Goal: Complete application form: Complete application form

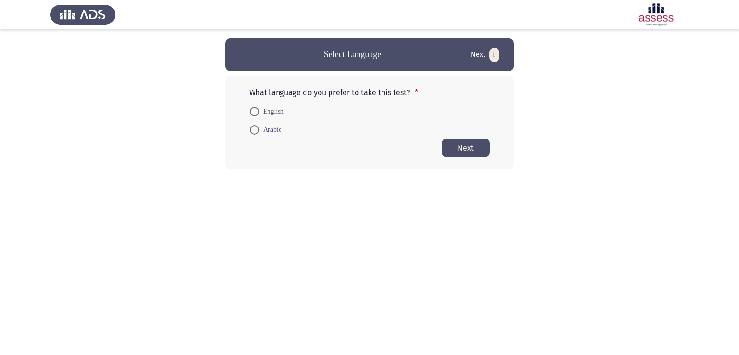
click at [276, 108] on span "English" at bounding box center [271, 112] width 25 height 12
click at [259, 108] on input "English" at bounding box center [255, 112] width 10 height 10
radio input "true"
click at [469, 151] on button "Next" at bounding box center [466, 147] width 48 height 19
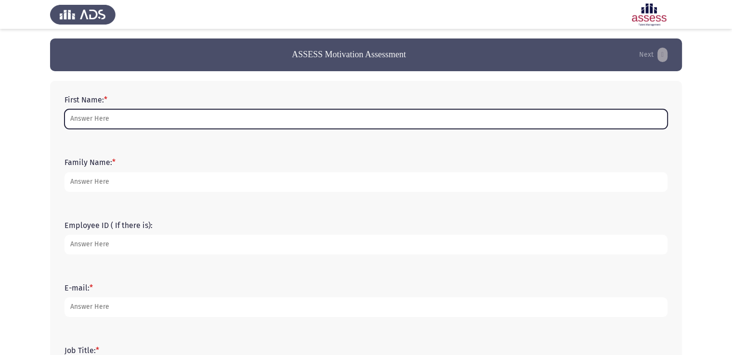
click at [102, 125] on input "First Name: *" at bounding box center [365, 119] width 603 height 20
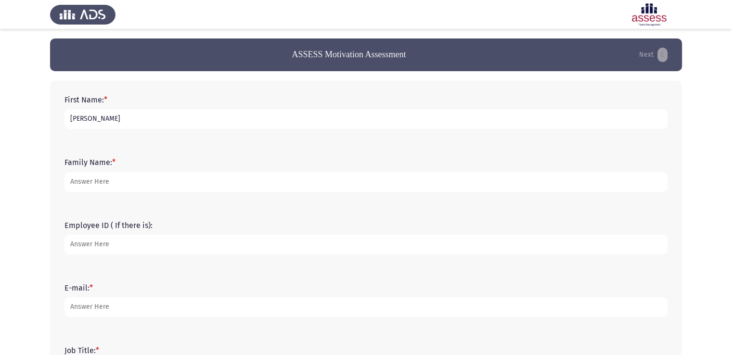
type input "[PERSON_NAME]"
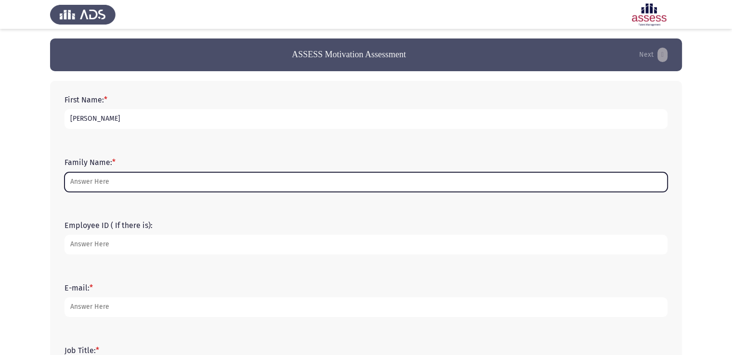
click at [94, 179] on input "Family Name: *" at bounding box center [365, 182] width 603 height 20
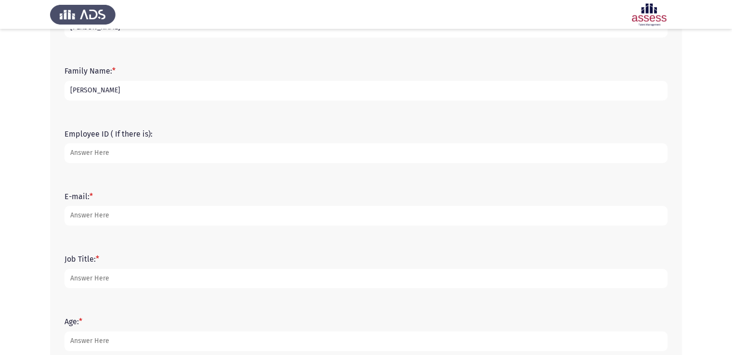
scroll to position [96, 0]
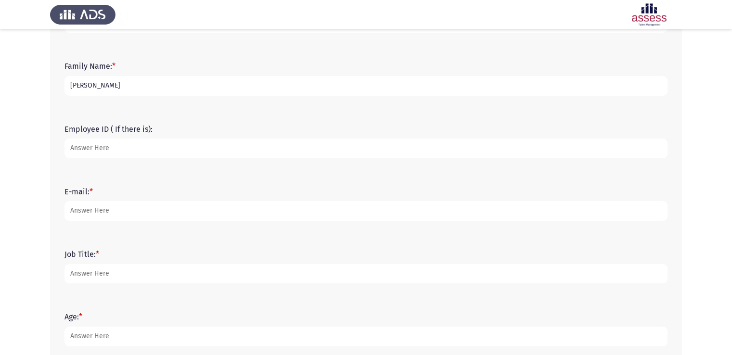
type input "[PERSON_NAME]"
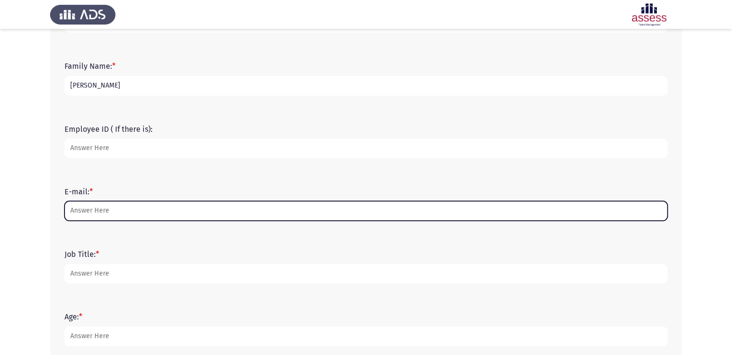
click at [90, 215] on input "E-mail: *" at bounding box center [365, 211] width 603 height 20
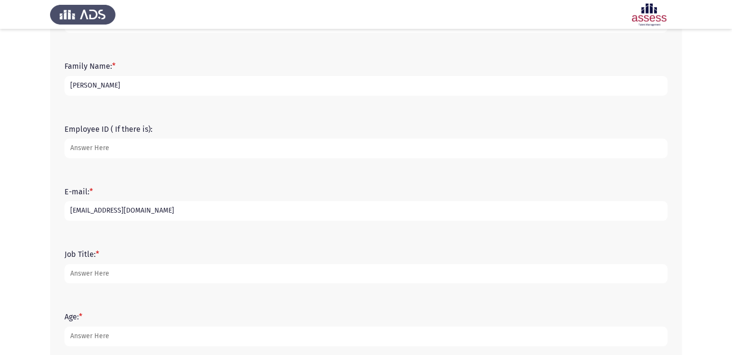
type input "[EMAIL_ADDRESS][DOMAIN_NAME]"
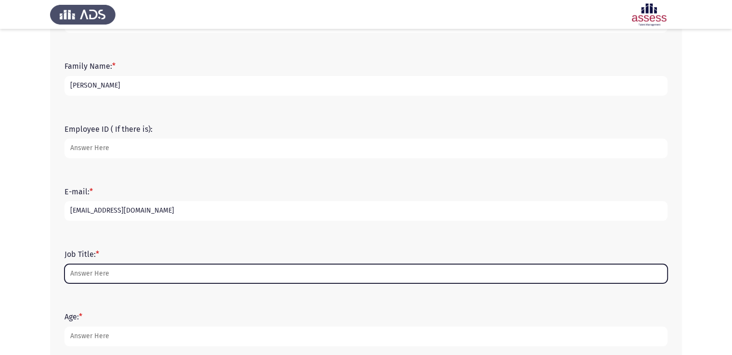
click at [115, 273] on input "Job Title: *" at bounding box center [365, 274] width 603 height 20
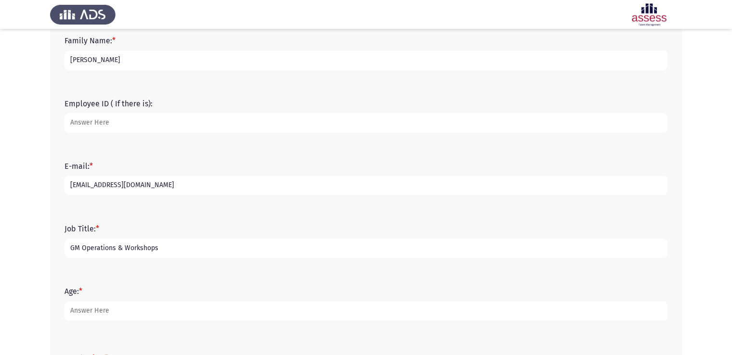
scroll to position [192, 0]
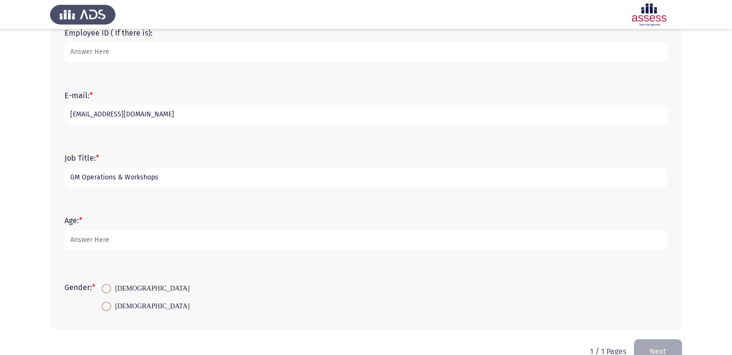
type input "GM Operations & Workshops"
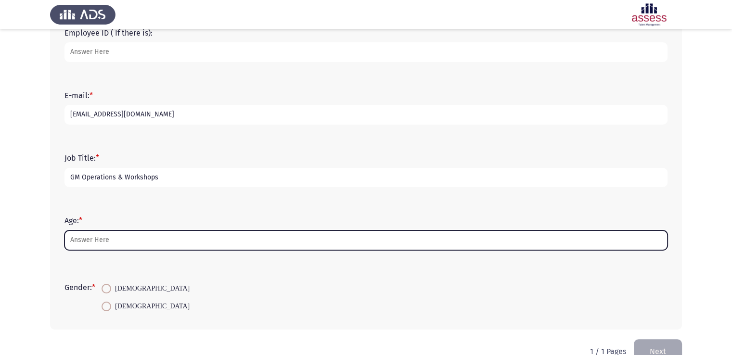
click at [89, 243] on input "Age: *" at bounding box center [365, 240] width 603 height 20
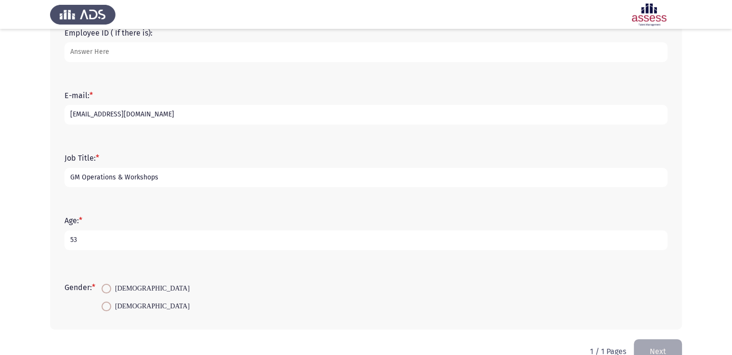
type input "53"
click at [110, 294] on mat-radio-button "[DEMOGRAPHIC_DATA]" at bounding box center [145, 288] width 101 height 18
click at [109, 287] on span at bounding box center [107, 289] width 10 height 10
click at [109, 287] on input "[DEMOGRAPHIC_DATA]" at bounding box center [107, 289] width 10 height 10
radio input "true"
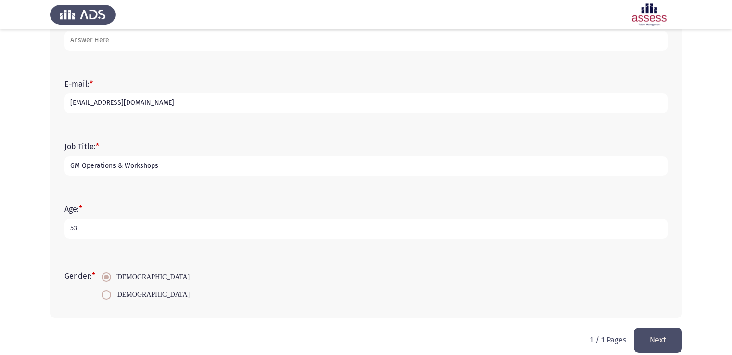
scroll to position [215, 0]
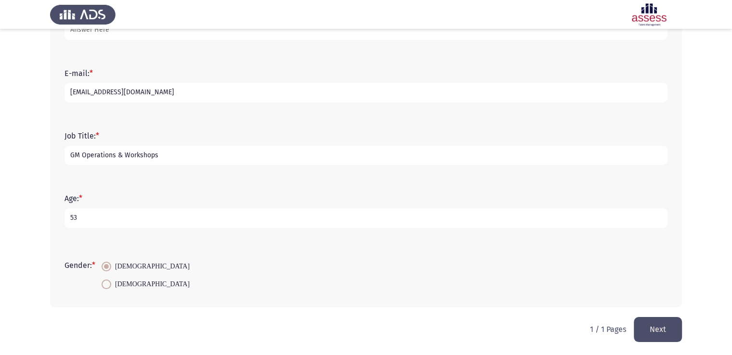
click at [670, 331] on button "Next" at bounding box center [658, 329] width 48 height 25
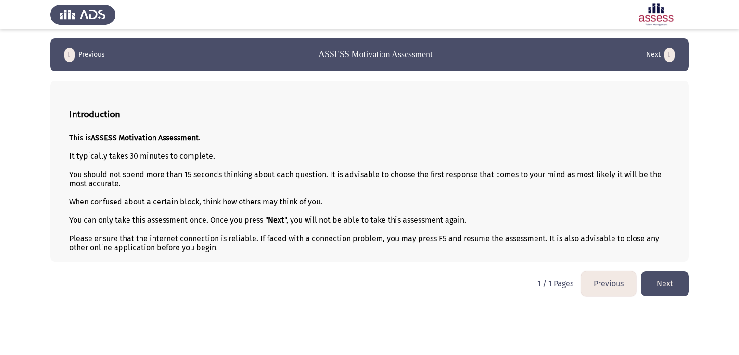
click at [657, 288] on button "Next" at bounding box center [665, 283] width 48 height 25
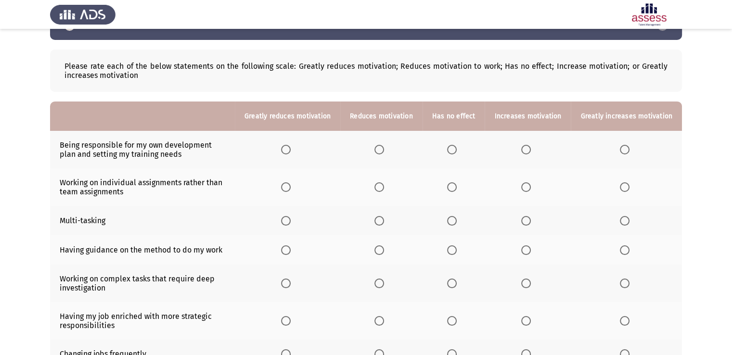
scroll to position [48, 0]
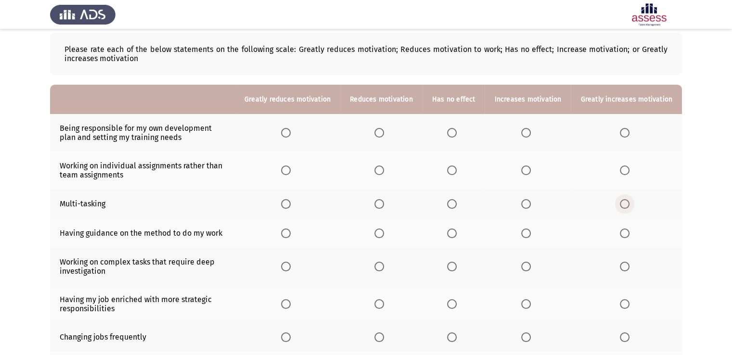
click at [629, 207] on span "Select an option" at bounding box center [625, 204] width 10 height 10
click at [629, 207] on input "Select an option" at bounding box center [625, 204] width 10 height 10
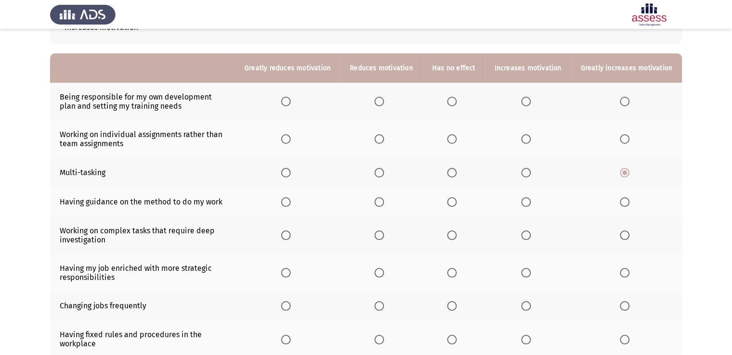
scroll to position [96, 0]
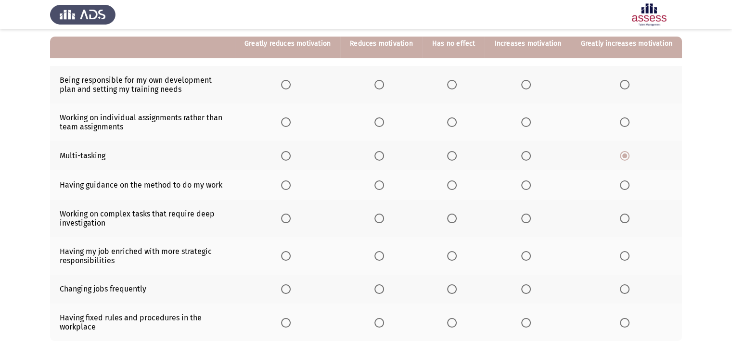
click at [528, 220] on span "Select an option" at bounding box center [526, 219] width 10 height 10
click at [528, 220] on input "Select an option" at bounding box center [526, 219] width 10 height 10
click at [625, 256] on span "Select an option" at bounding box center [625, 256] width 0 height 0
click at [625, 256] on input "Select an option" at bounding box center [625, 256] width 10 height 10
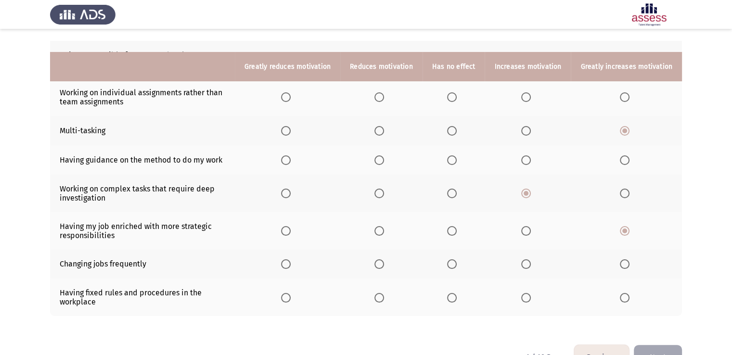
scroll to position [144, 0]
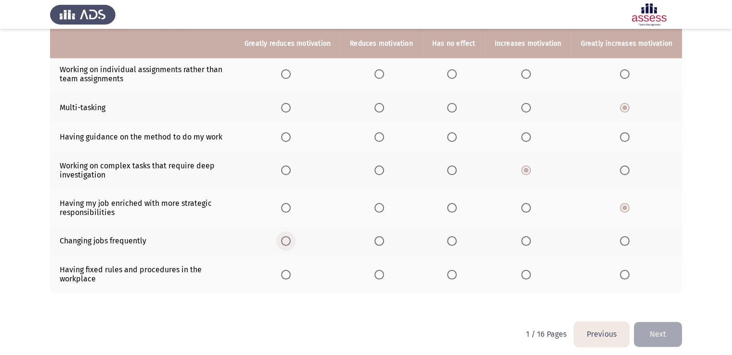
click at [289, 243] on span "Select an option" at bounding box center [286, 241] width 10 height 10
click at [289, 243] on input "Select an option" at bounding box center [286, 241] width 10 height 10
click at [455, 279] on span "Select an option" at bounding box center [452, 275] width 10 height 10
click at [455, 279] on input "Select an option" at bounding box center [452, 275] width 10 height 10
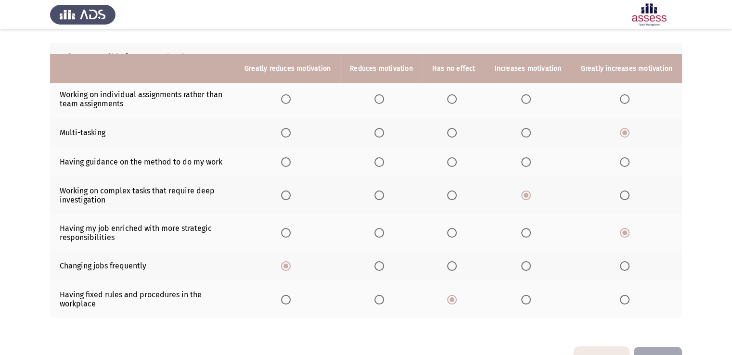
scroll to position [96, 0]
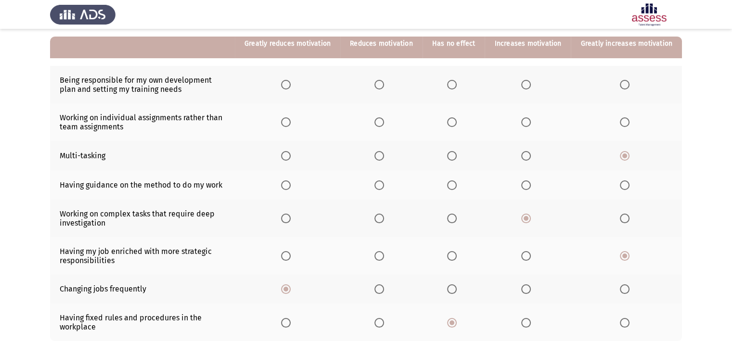
click at [454, 187] on span "Select an option" at bounding box center [452, 185] width 10 height 10
click at [454, 187] on input "Select an option" at bounding box center [452, 185] width 10 height 10
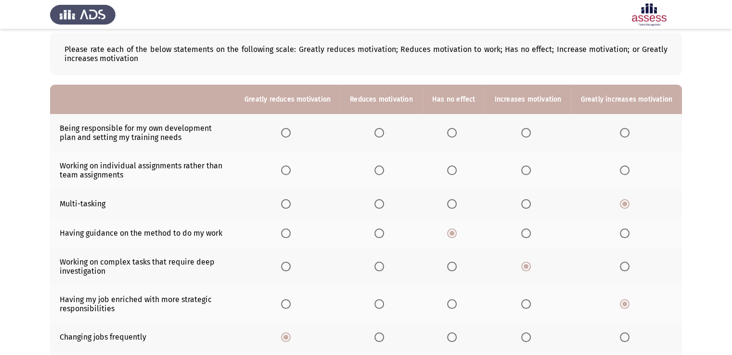
scroll to position [48, 0]
click at [384, 172] on span "Select an option" at bounding box center [379, 171] width 10 height 10
click at [384, 172] on input "Select an option" at bounding box center [379, 171] width 10 height 10
click at [454, 131] on span "Select an option" at bounding box center [452, 133] width 10 height 10
click at [454, 131] on input "Select an option" at bounding box center [452, 133] width 10 height 10
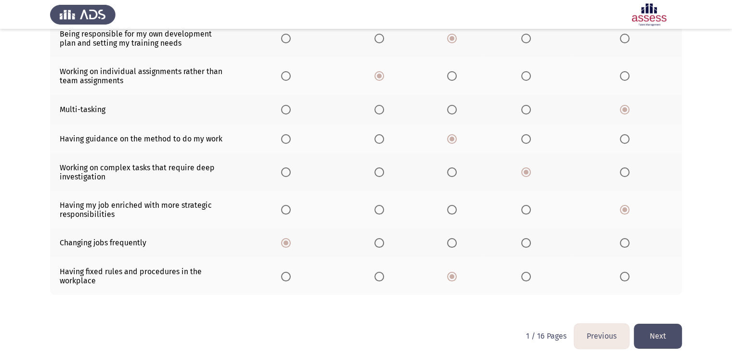
scroll to position [151, 0]
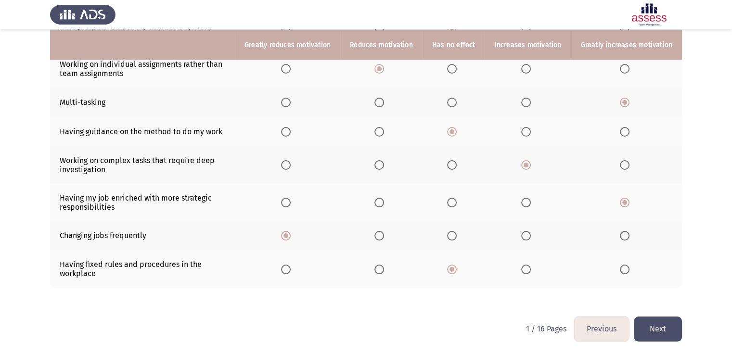
click at [669, 327] on button "Next" at bounding box center [658, 329] width 48 height 25
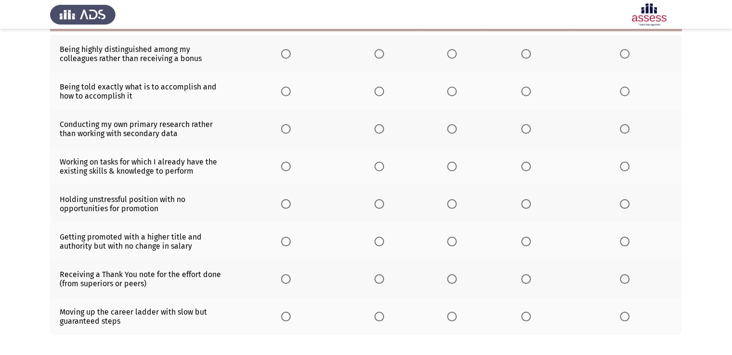
scroll to position [80, 0]
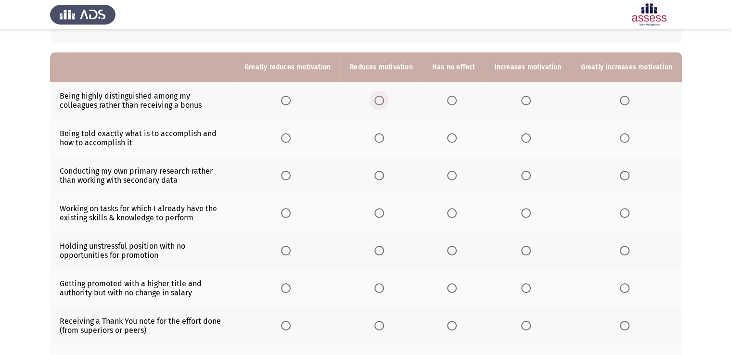
click at [384, 101] on span "Select an option" at bounding box center [379, 101] width 10 height 10
click at [384, 101] on input "Select an option" at bounding box center [379, 101] width 10 height 10
click at [457, 140] on span "Select an option" at bounding box center [452, 138] width 10 height 10
click at [457, 140] on input "Select an option" at bounding box center [452, 138] width 10 height 10
click at [628, 174] on span "Select an option" at bounding box center [625, 176] width 10 height 10
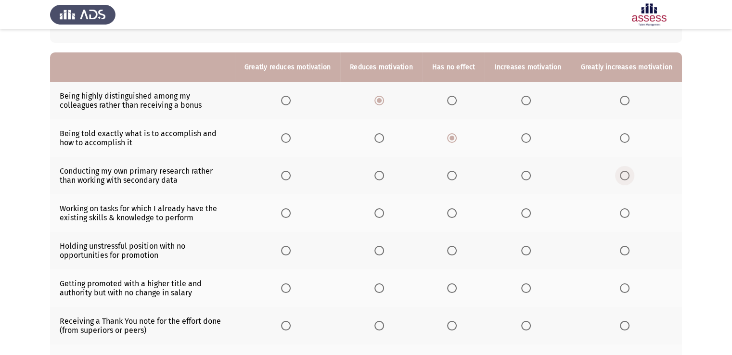
click at [628, 174] on input "Select an option" at bounding box center [625, 176] width 10 height 10
click at [624, 215] on span "Select an option" at bounding box center [625, 213] width 10 height 10
click at [624, 215] on input "Select an option" at bounding box center [625, 213] width 10 height 10
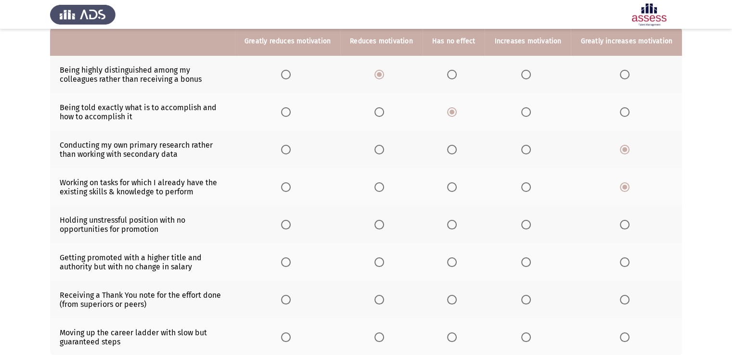
scroll to position [128, 0]
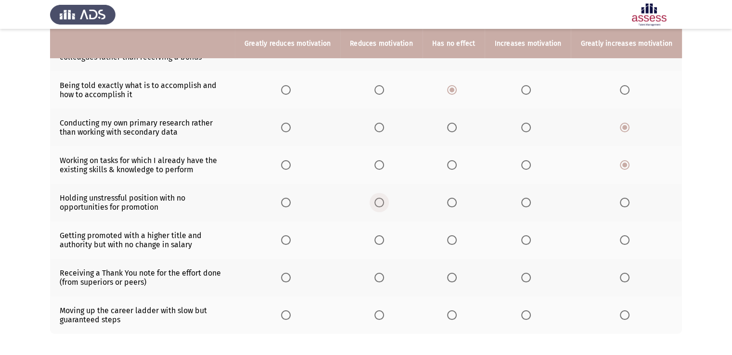
click at [384, 206] on span "Select an option" at bounding box center [379, 203] width 10 height 10
click at [384, 206] on input "Select an option" at bounding box center [379, 203] width 10 height 10
drag, startPoint x: 385, startPoint y: 241, endPoint x: 468, endPoint y: 245, distance: 82.8
click at [468, 245] on tr "Getting promoted with a higher title and authority but with no change in salary" at bounding box center [366, 240] width 632 height 38
click at [456, 242] on span "Select an option" at bounding box center [452, 240] width 10 height 10
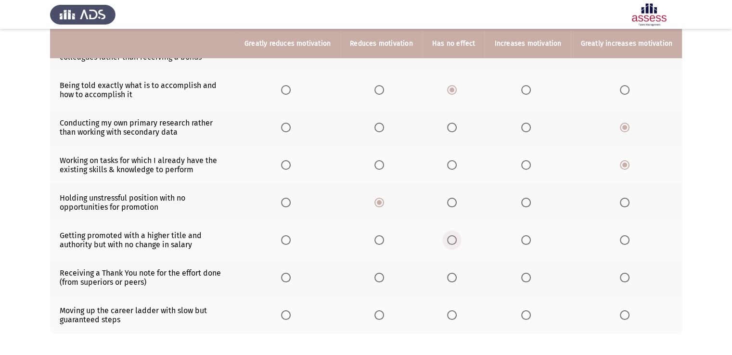
click at [456, 242] on input "Select an option" at bounding box center [452, 240] width 10 height 10
click at [629, 279] on span "Select an option" at bounding box center [625, 278] width 10 height 10
click at [629, 279] on input "Select an option" at bounding box center [625, 278] width 10 height 10
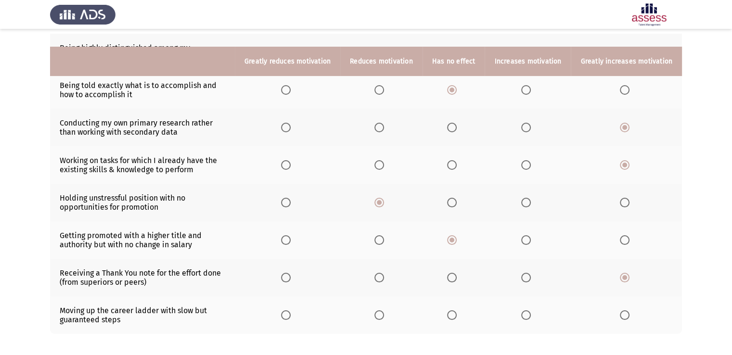
scroll to position [177, 0]
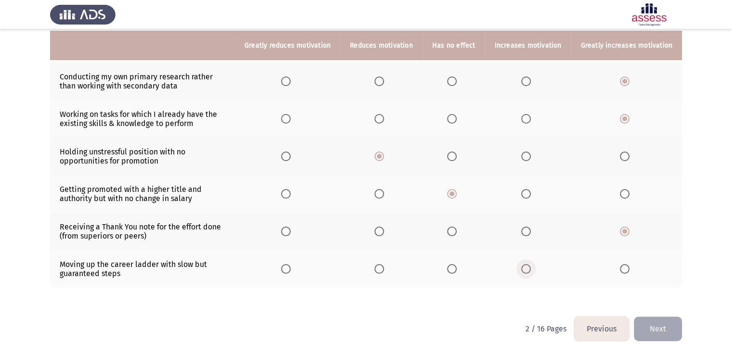
click at [529, 268] on span "Select an option" at bounding box center [526, 269] width 10 height 10
click at [529, 268] on input "Select an option" at bounding box center [526, 269] width 10 height 10
click at [650, 333] on button "Next" at bounding box center [658, 329] width 48 height 25
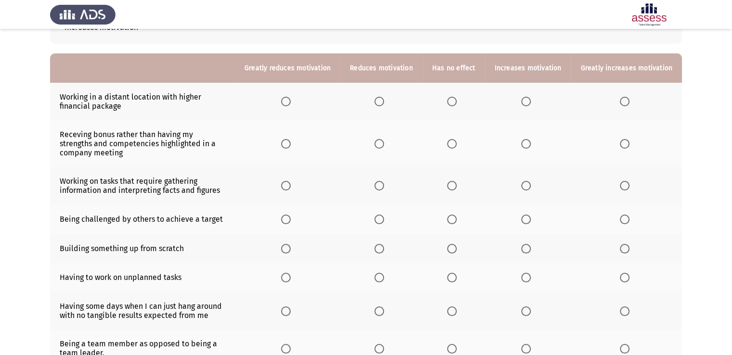
scroll to position [64, 0]
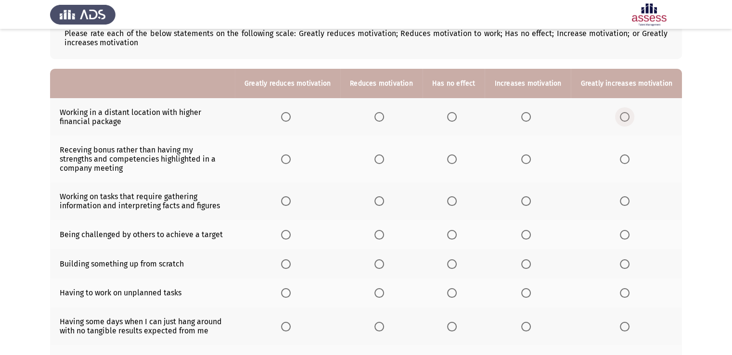
click at [627, 116] on span "Select an option" at bounding box center [625, 117] width 10 height 10
click at [627, 116] on input "Select an option" at bounding box center [625, 117] width 10 height 10
click at [623, 164] on span "Select an option" at bounding box center [625, 159] width 10 height 10
click at [623, 164] on input "Select an option" at bounding box center [625, 159] width 10 height 10
click at [628, 204] on span "Select an option" at bounding box center [625, 201] width 10 height 10
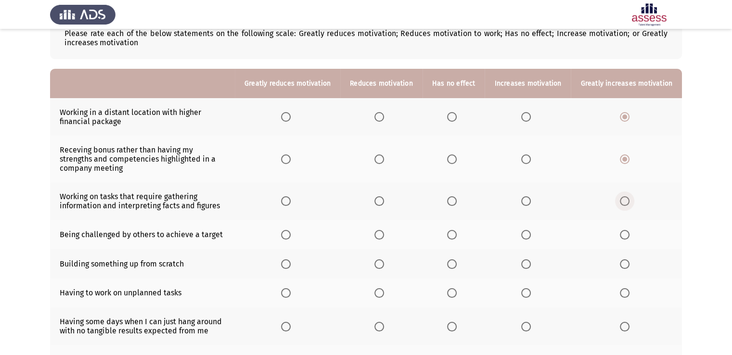
click at [628, 204] on input "Select an option" at bounding box center [625, 201] width 10 height 10
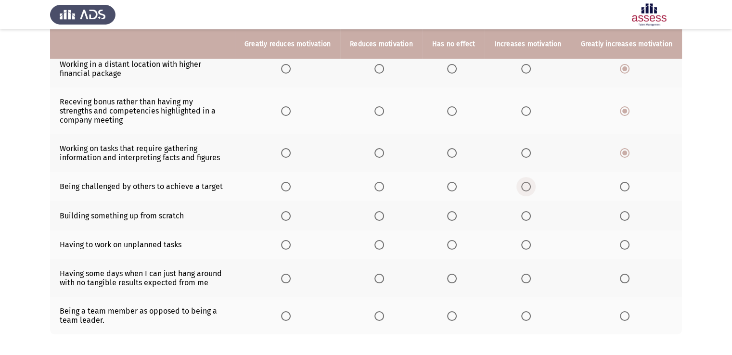
click at [531, 187] on span "Select an option" at bounding box center [526, 187] width 10 height 10
click at [531, 187] on input "Select an option" at bounding box center [526, 187] width 10 height 10
click at [625, 212] on span "Select an option" at bounding box center [625, 216] width 10 height 10
click at [625, 212] on input "Select an option" at bounding box center [625, 216] width 10 height 10
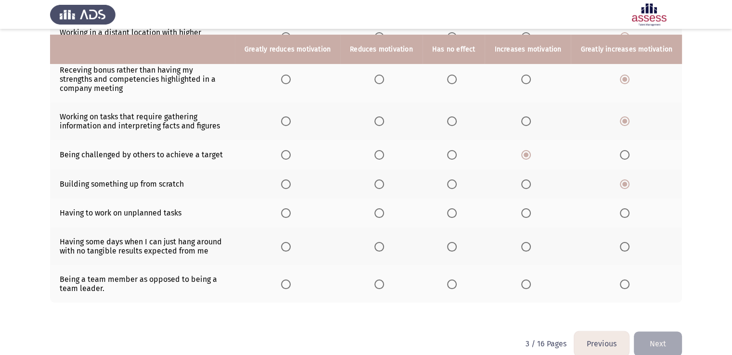
scroll to position [160, 0]
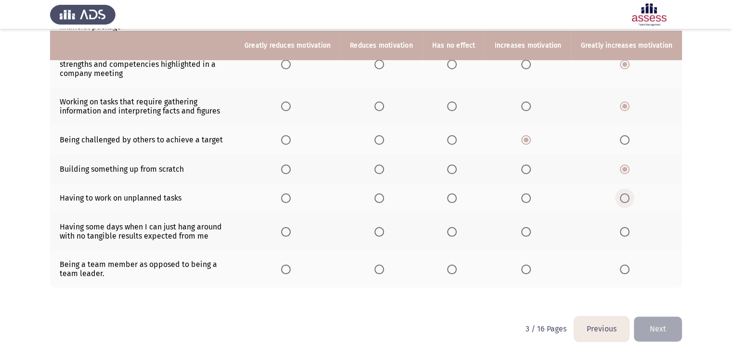
click at [626, 197] on span "Select an option" at bounding box center [625, 198] width 10 height 10
click at [626, 197] on input "Select an option" at bounding box center [625, 198] width 10 height 10
drag, startPoint x: 292, startPoint y: 231, endPoint x: 380, endPoint y: 231, distance: 87.6
click at [380, 231] on tr "Having some days when I can just hang around with no tangible results expected …" at bounding box center [366, 232] width 632 height 38
click at [380, 231] on span "Select an option" at bounding box center [379, 232] width 10 height 10
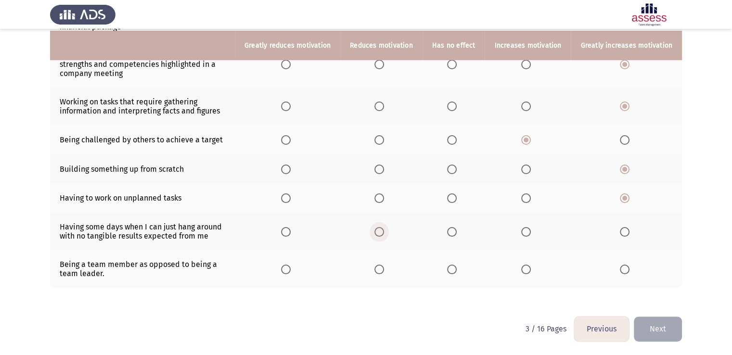
click at [380, 231] on input "Select an option" at bounding box center [379, 232] width 10 height 10
click at [384, 268] on span "Select an option" at bounding box center [379, 270] width 10 height 10
click at [384, 268] on input "Select an option" at bounding box center [379, 270] width 10 height 10
click at [647, 330] on button "Next" at bounding box center [658, 329] width 48 height 25
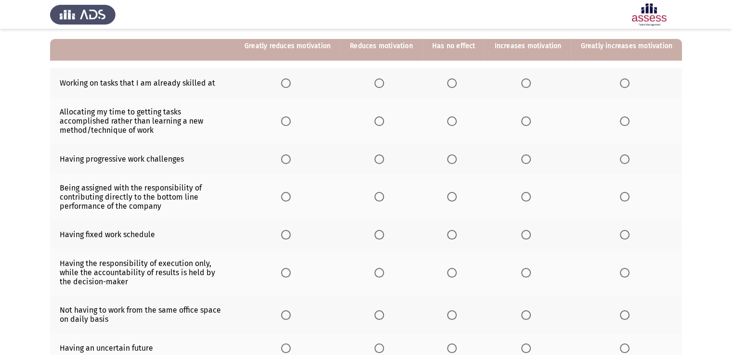
scroll to position [96, 0]
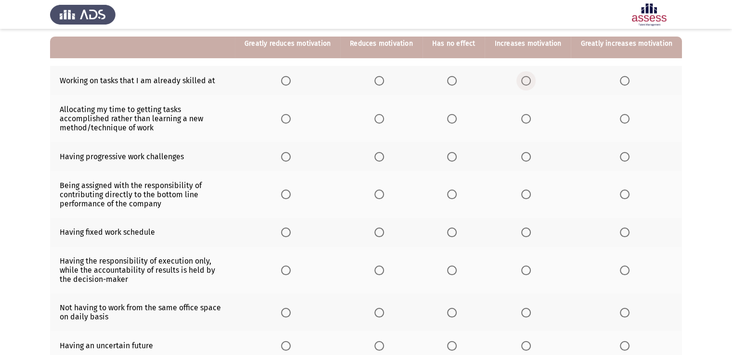
click at [531, 77] on span "Select an option" at bounding box center [526, 81] width 10 height 10
click at [531, 77] on input "Select an option" at bounding box center [526, 81] width 10 height 10
click at [384, 118] on span "Select an option" at bounding box center [379, 119] width 10 height 10
click at [384, 118] on input "Select an option" at bounding box center [379, 119] width 10 height 10
click at [534, 153] on label "Select an option" at bounding box center [527, 157] width 13 height 10
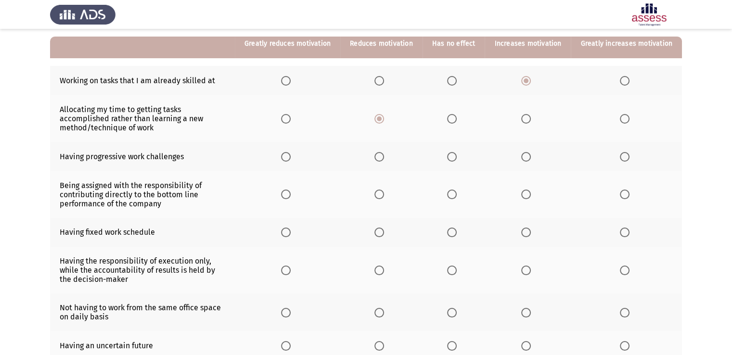
click at [531, 153] on input "Select an option" at bounding box center [526, 157] width 10 height 10
click at [628, 195] on span "Select an option" at bounding box center [625, 195] width 10 height 10
click at [628, 195] on input "Select an option" at bounding box center [625, 195] width 10 height 10
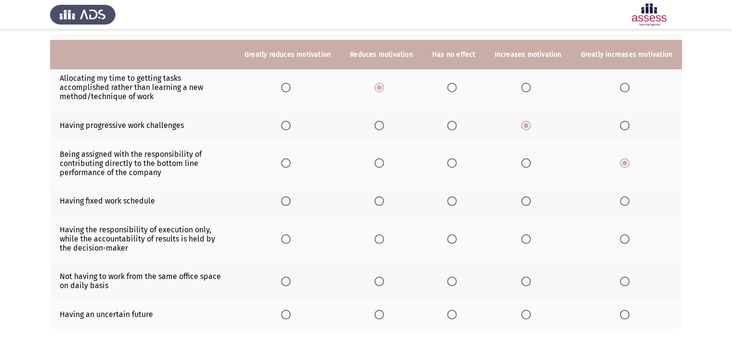
scroll to position [144, 0]
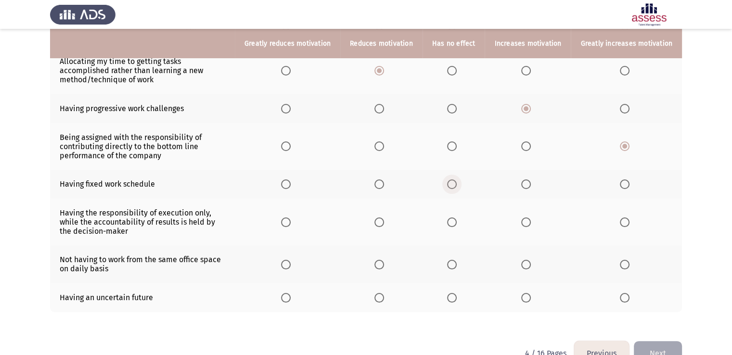
click at [453, 187] on span "Select an option" at bounding box center [452, 184] width 10 height 10
click at [453, 187] on input "Select an option" at bounding box center [452, 184] width 10 height 10
click at [384, 227] on span "Select an option" at bounding box center [379, 222] width 10 height 10
click at [384, 227] on input "Select an option" at bounding box center [379, 222] width 10 height 10
click at [457, 266] on span "Select an option" at bounding box center [452, 265] width 10 height 10
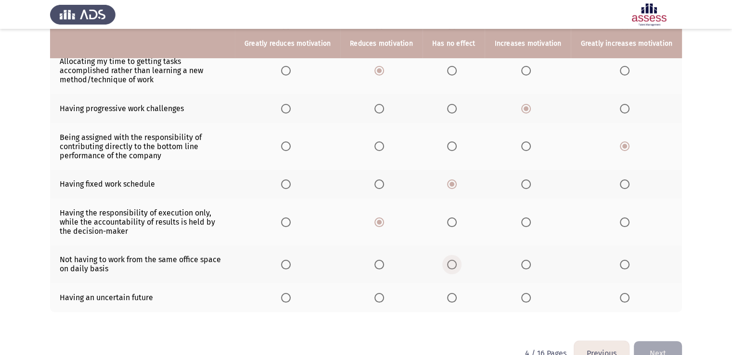
click at [457, 266] on input "Select an option" at bounding box center [452, 265] width 10 height 10
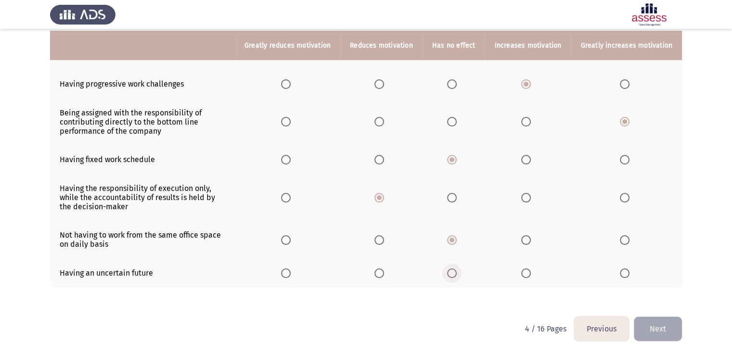
click at [456, 277] on span "Select an option" at bounding box center [452, 273] width 10 height 10
click at [456, 277] on input "Select an option" at bounding box center [452, 273] width 10 height 10
click at [649, 328] on button "Next" at bounding box center [658, 329] width 48 height 25
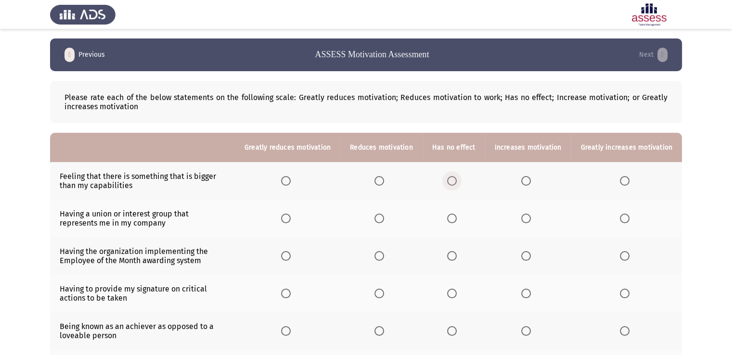
click at [457, 178] on span "Select an option" at bounding box center [452, 181] width 10 height 10
click at [457, 178] on input "Select an option" at bounding box center [452, 181] width 10 height 10
click at [624, 219] on span "Select an option" at bounding box center [625, 219] width 10 height 10
click at [624, 219] on input "Select an option" at bounding box center [625, 219] width 10 height 10
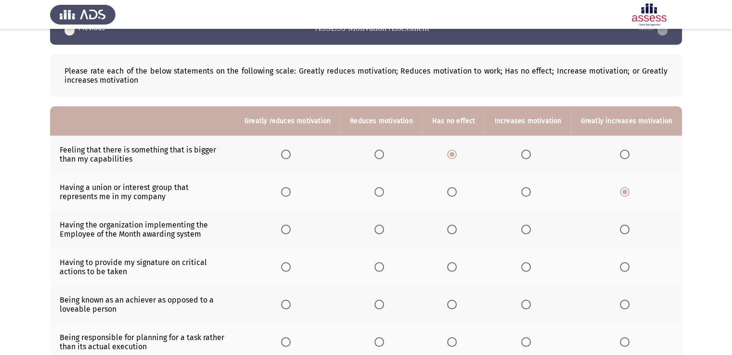
scroll to position [48, 0]
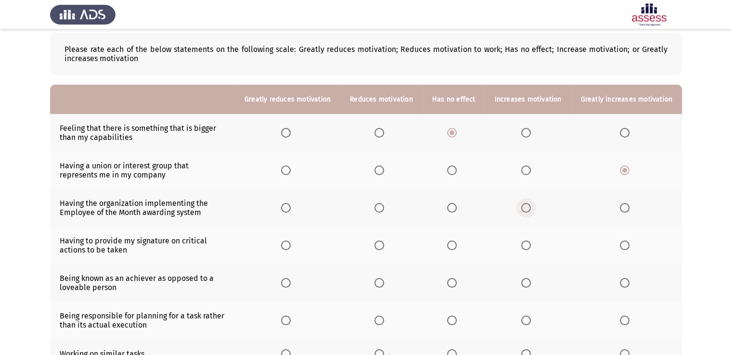
click at [529, 205] on span "Select an option" at bounding box center [526, 208] width 10 height 10
click at [529, 205] on input "Select an option" at bounding box center [526, 208] width 10 height 10
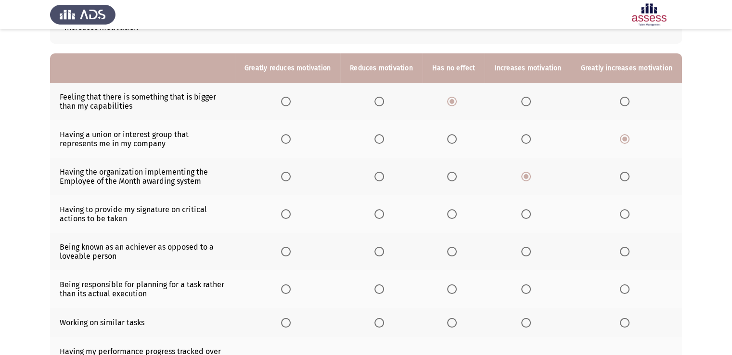
scroll to position [96, 0]
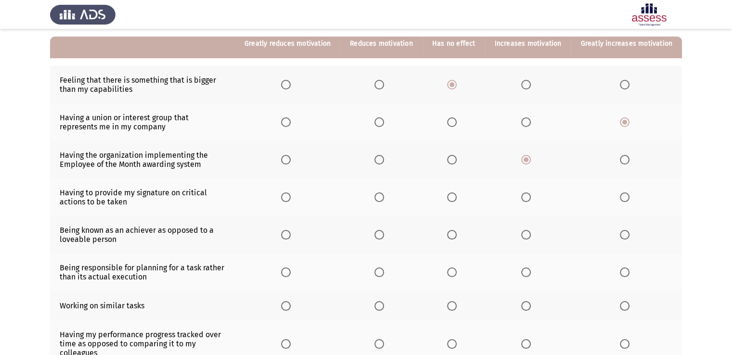
click at [628, 199] on span "Select an option" at bounding box center [625, 197] width 10 height 10
click at [628, 199] on input "Select an option" at bounding box center [625, 197] width 10 height 10
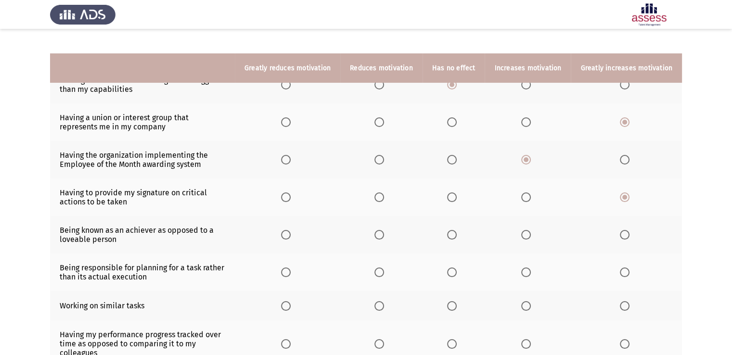
scroll to position [144, 0]
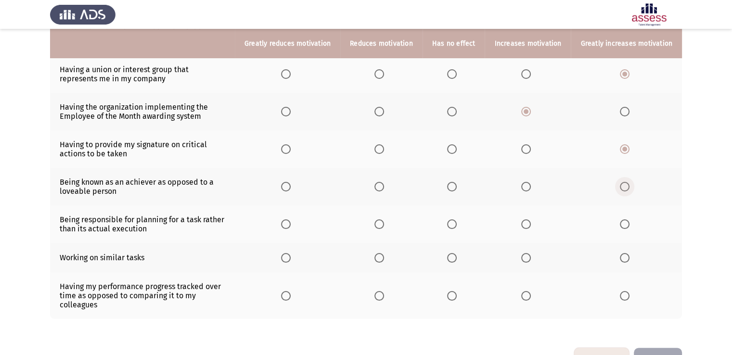
click at [625, 189] on span "Select an option" at bounding box center [625, 187] width 10 height 10
click at [625, 189] on input "Select an option" at bounding box center [625, 187] width 10 height 10
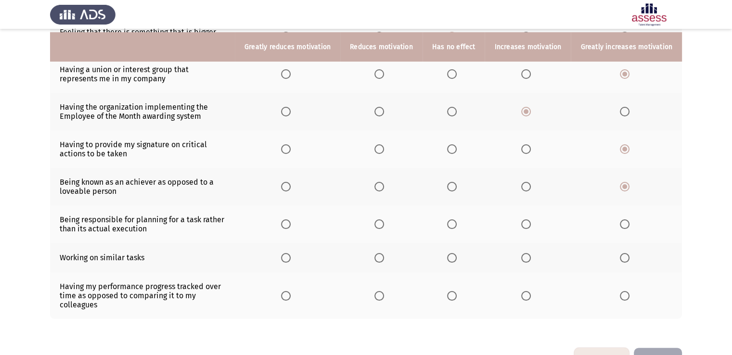
scroll to position [177, 0]
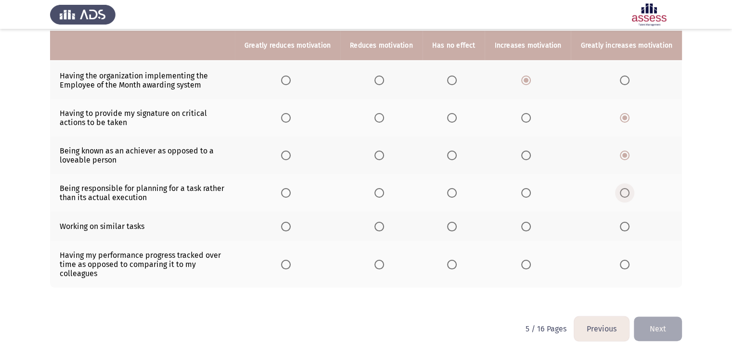
click at [625, 194] on span "Select an option" at bounding box center [625, 193] width 10 height 10
click at [625, 194] on input "Select an option" at bounding box center [625, 193] width 10 height 10
click at [384, 224] on span "Select an option" at bounding box center [379, 227] width 10 height 10
click at [384, 224] on input "Select an option" at bounding box center [379, 227] width 10 height 10
click at [623, 268] on span "Select an option" at bounding box center [625, 265] width 10 height 10
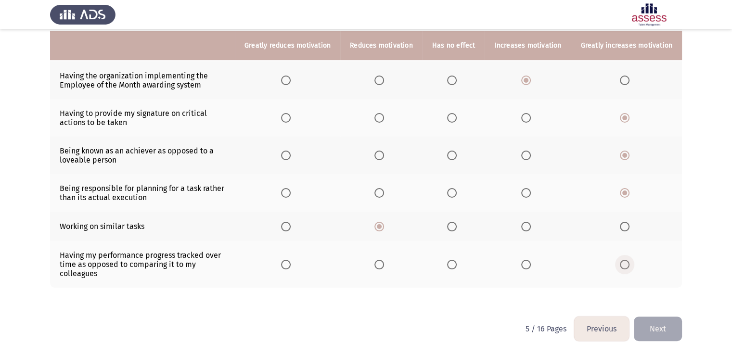
click at [623, 268] on input "Select an option" at bounding box center [625, 265] width 10 height 10
click at [662, 332] on button "Next" at bounding box center [658, 329] width 48 height 25
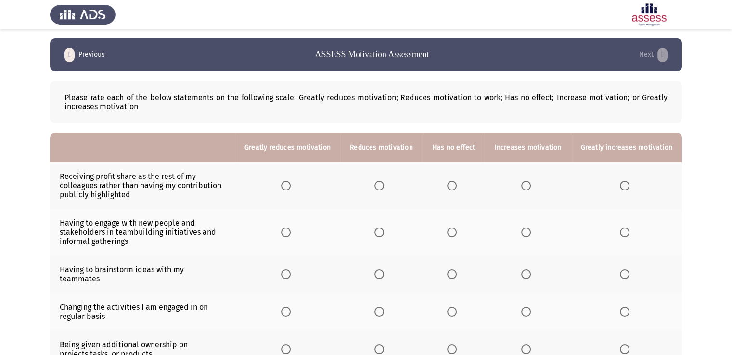
click at [531, 183] on span "Select an option" at bounding box center [526, 186] width 10 height 10
click at [531, 183] on input "Select an option" at bounding box center [526, 186] width 10 height 10
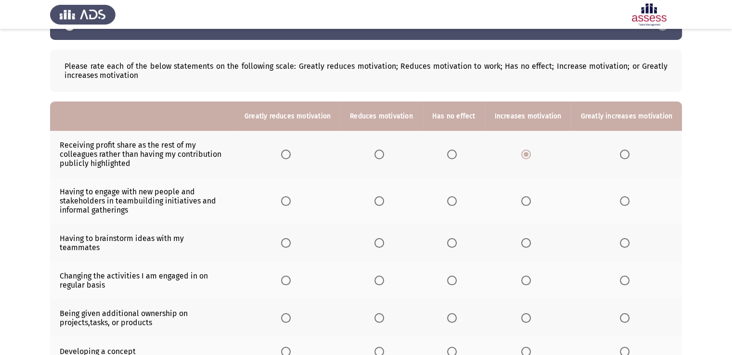
scroll to position [48, 0]
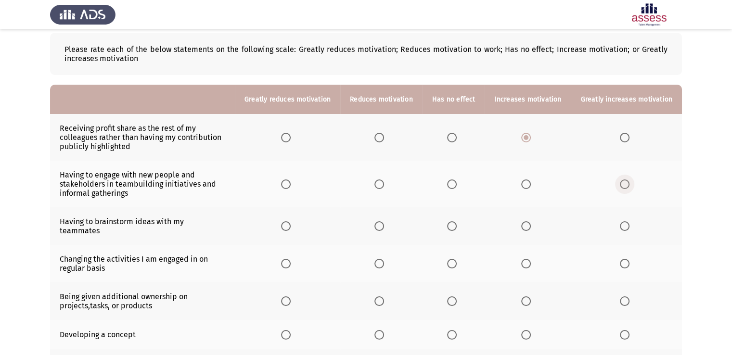
click at [626, 188] on span "Select an option" at bounding box center [625, 184] width 10 height 10
click at [626, 188] on input "Select an option" at bounding box center [625, 184] width 10 height 10
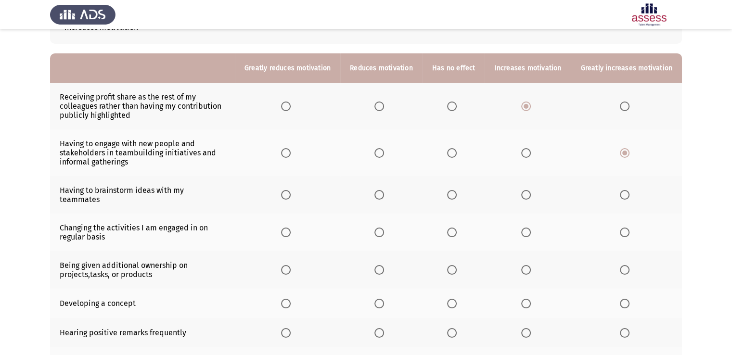
scroll to position [96, 0]
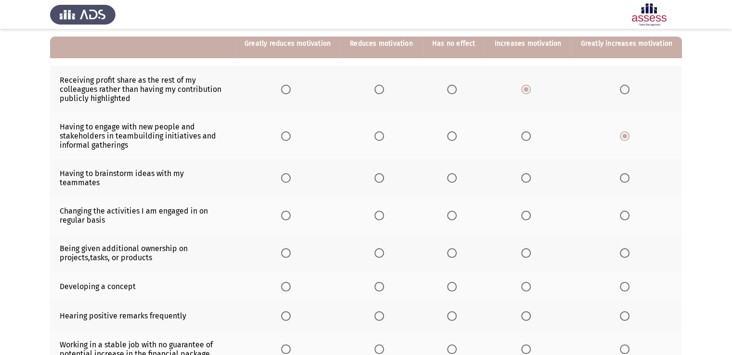
click at [634, 174] on th at bounding box center [626, 178] width 111 height 38
click at [625, 174] on span "Select an option" at bounding box center [625, 178] width 10 height 10
click at [625, 174] on input "Select an option" at bounding box center [625, 178] width 10 height 10
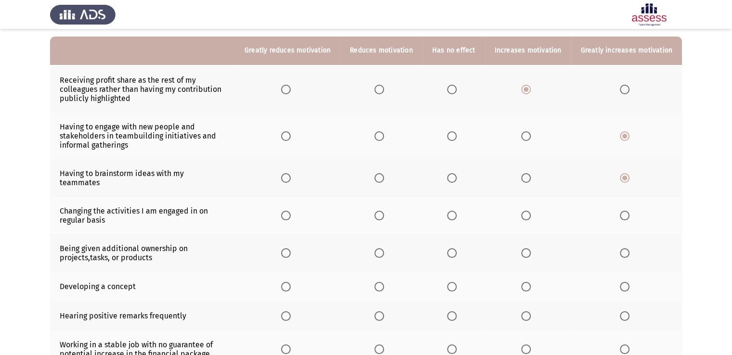
scroll to position [144, 0]
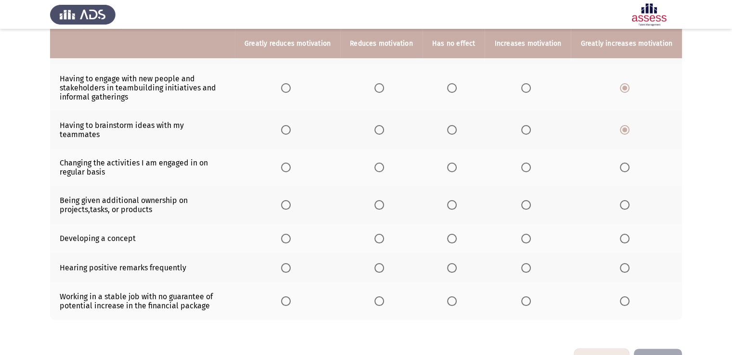
click at [457, 163] on span "Select an option" at bounding box center [452, 168] width 10 height 10
click at [457, 163] on input "Select an option" at bounding box center [452, 168] width 10 height 10
click at [625, 201] on span "Select an option" at bounding box center [625, 205] width 10 height 10
click at [625, 201] on input "Select an option" at bounding box center [625, 205] width 10 height 10
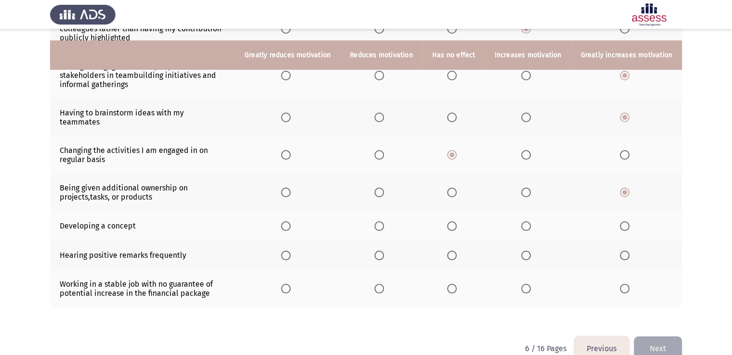
scroll to position [169, 0]
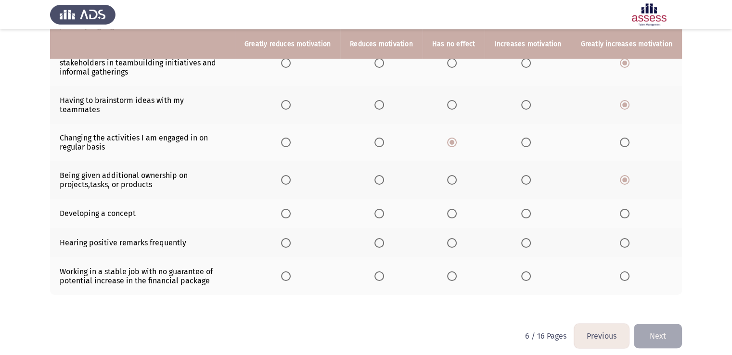
click at [625, 209] on span "Select an option" at bounding box center [625, 214] width 10 height 10
click at [625, 209] on input "Select an option" at bounding box center [625, 214] width 10 height 10
click at [529, 238] on span "Select an option" at bounding box center [526, 243] width 10 height 10
click at [529, 238] on input "Select an option" at bounding box center [526, 243] width 10 height 10
click at [456, 271] on span "Select an option" at bounding box center [452, 276] width 10 height 10
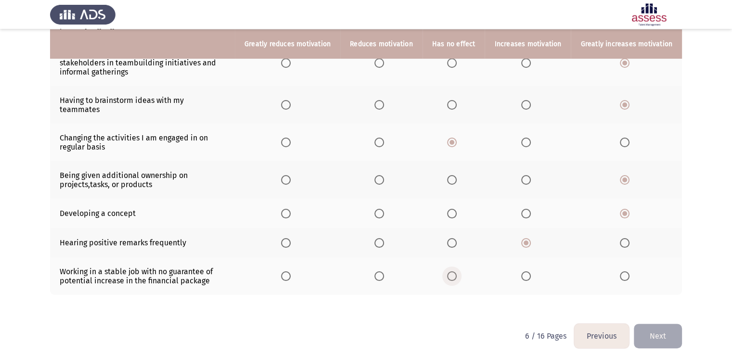
click at [456, 271] on input "Select an option" at bounding box center [452, 276] width 10 height 10
click at [655, 324] on button "Next" at bounding box center [658, 336] width 48 height 25
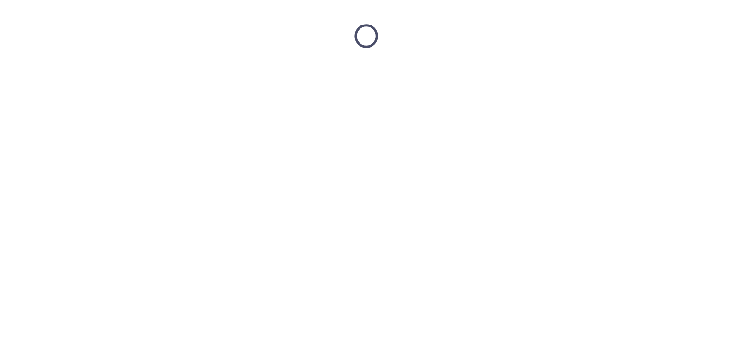
scroll to position [0, 0]
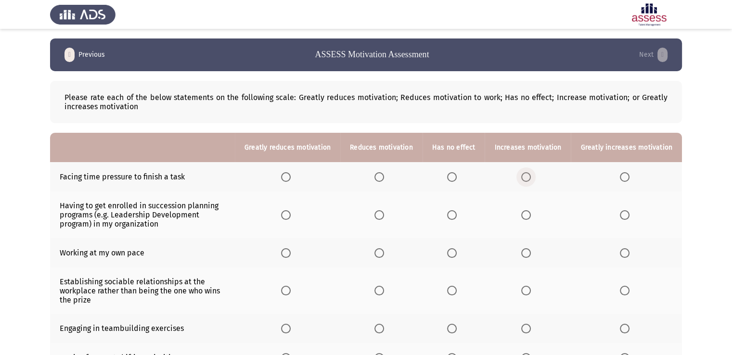
click at [534, 178] on label "Select an option" at bounding box center [527, 177] width 13 height 10
click at [531, 178] on input "Select an option" at bounding box center [526, 177] width 10 height 10
click at [626, 218] on span "Select an option" at bounding box center [625, 215] width 10 height 10
click at [626, 218] on input "Select an option" at bounding box center [625, 215] width 10 height 10
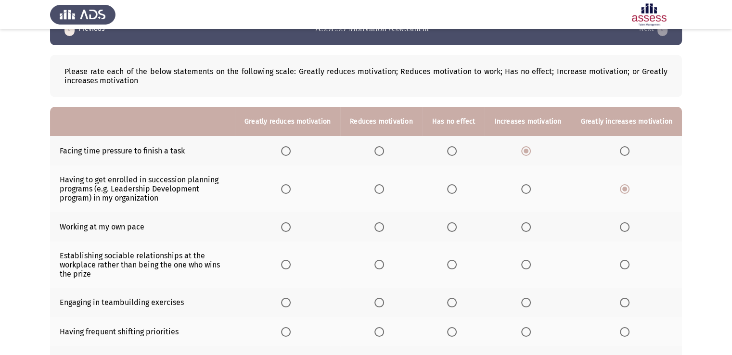
scroll to position [48, 0]
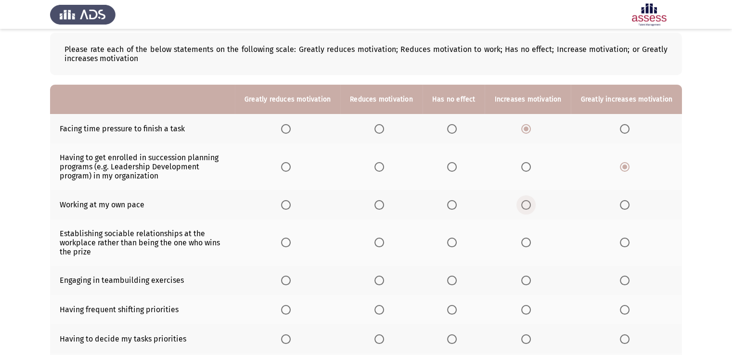
click at [530, 206] on span "Select an option" at bounding box center [526, 205] width 10 height 10
click at [530, 206] on input "Select an option" at bounding box center [526, 205] width 10 height 10
click at [628, 241] on span "Select an option" at bounding box center [625, 243] width 10 height 10
click at [628, 241] on input "Select an option" at bounding box center [625, 243] width 10 height 10
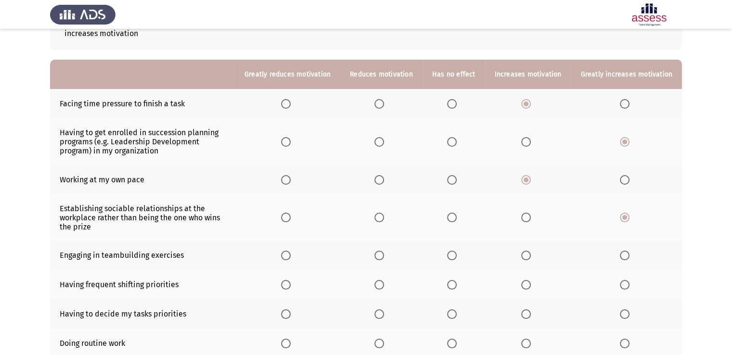
scroll to position [96, 0]
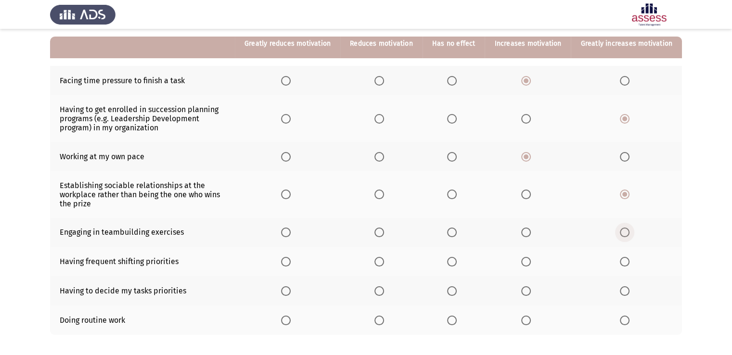
click at [623, 235] on span "Select an option" at bounding box center [625, 233] width 10 height 10
click at [623, 235] on input "Select an option" at bounding box center [625, 233] width 10 height 10
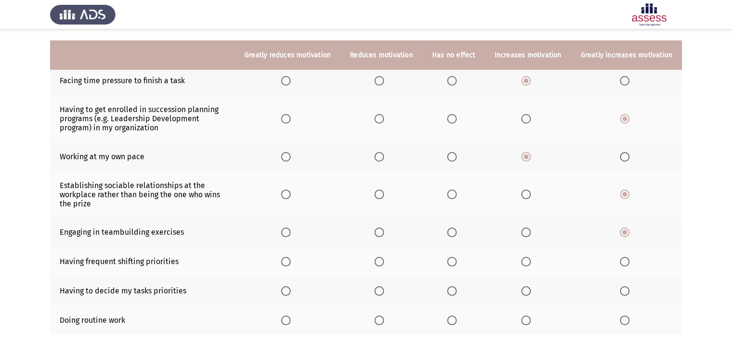
scroll to position [144, 0]
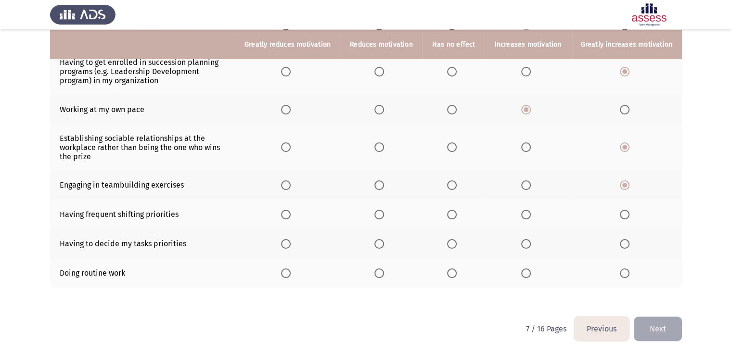
click at [450, 214] on th at bounding box center [453, 214] width 63 height 29
click at [457, 214] on span "Select an option" at bounding box center [452, 215] width 10 height 10
click at [457, 214] on input "Select an option" at bounding box center [452, 215] width 10 height 10
click at [527, 244] on span "Select an option" at bounding box center [526, 244] width 10 height 10
click at [527, 244] on input "Select an option" at bounding box center [526, 244] width 10 height 10
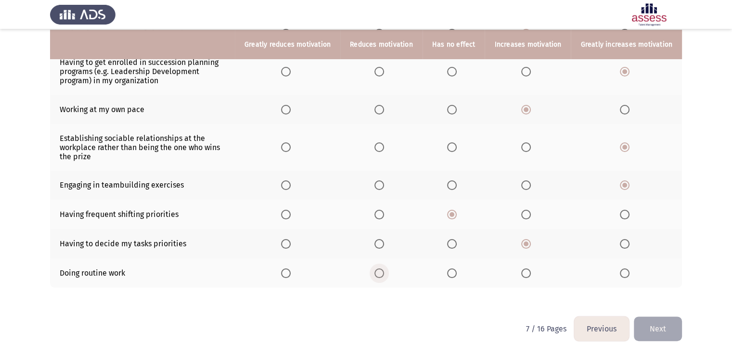
click at [384, 275] on span "Select an option" at bounding box center [379, 273] width 10 height 10
click at [384, 275] on input "Select an option" at bounding box center [379, 273] width 10 height 10
click at [652, 327] on button "Next" at bounding box center [658, 329] width 48 height 25
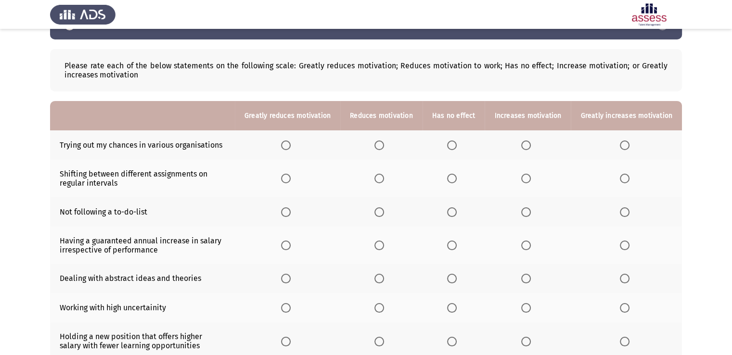
scroll to position [48, 0]
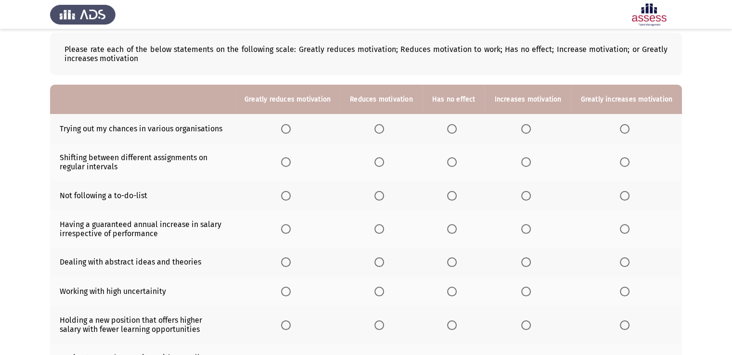
click at [378, 130] on th at bounding box center [381, 128] width 82 height 29
click at [384, 128] on span "Select an option" at bounding box center [379, 129] width 10 height 10
click at [384, 128] on input "Select an option" at bounding box center [379, 129] width 10 height 10
click at [457, 162] on span "Select an option" at bounding box center [452, 162] width 10 height 10
click at [457, 162] on input "Select an option" at bounding box center [452, 162] width 10 height 10
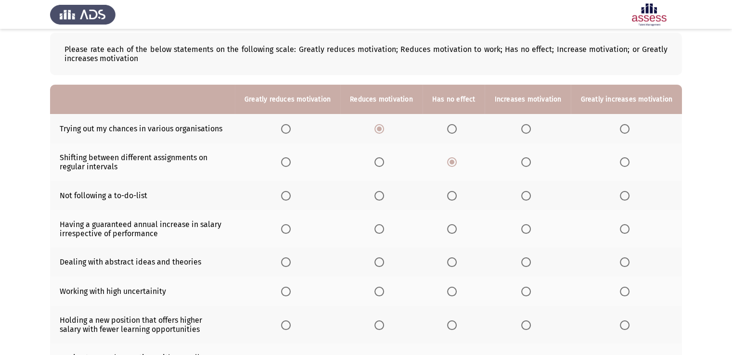
click at [453, 193] on span "Select an option" at bounding box center [452, 196] width 10 height 10
click at [453, 193] on input "Select an option" at bounding box center [452, 196] width 10 height 10
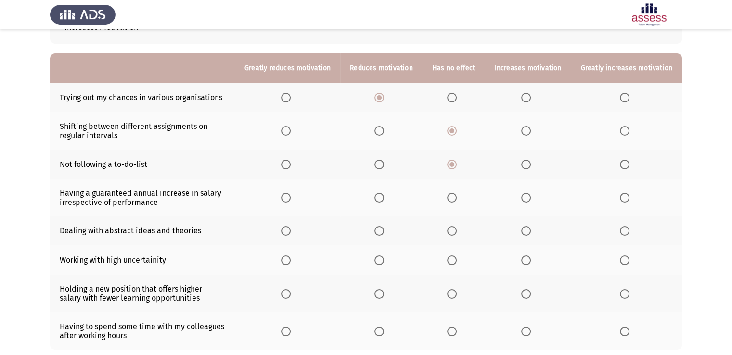
scroll to position [96, 0]
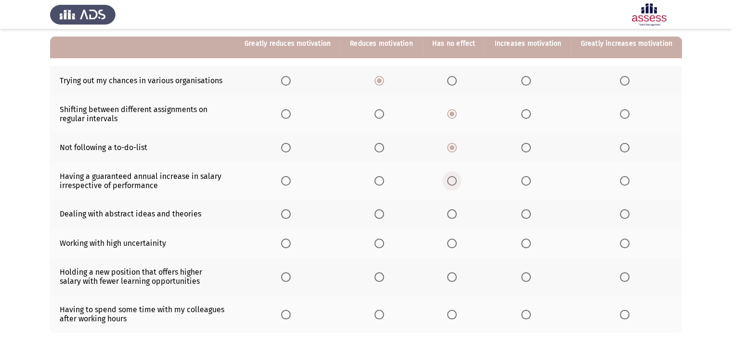
click at [453, 181] on span "Select an option" at bounding box center [452, 181] width 10 height 10
click at [453, 181] on input "Select an option" at bounding box center [452, 181] width 10 height 10
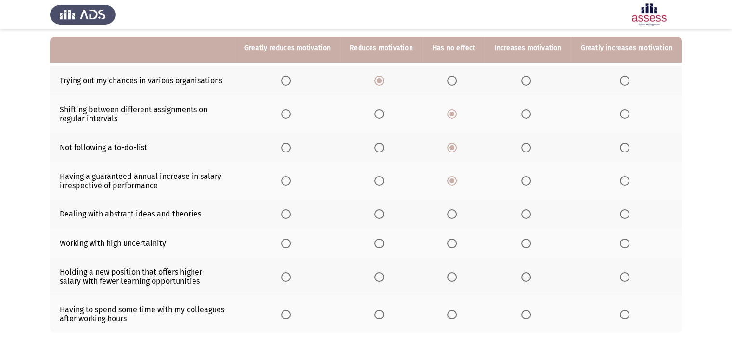
scroll to position [143, 0]
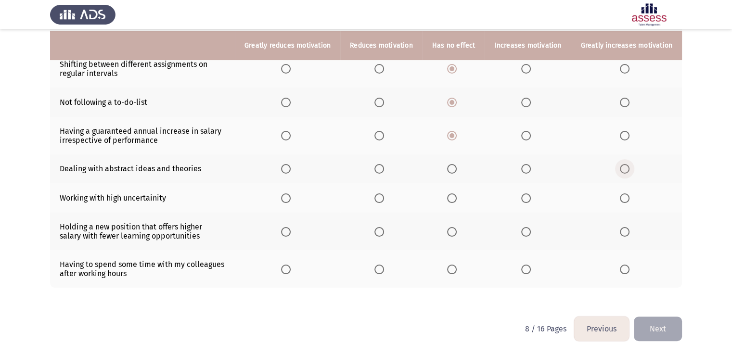
click at [627, 166] on span "Select an option" at bounding box center [625, 169] width 10 height 10
click at [627, 166] on input "Select an option" at bounding box center [625, 169] width 10 height 10
click at [454, 201] on span "Select an option" at bounding box center [452, 198] width 10 height 10
click at [454, 201] on input "Select an option" at bounding box center [452, 198] width 10 height 10
click at [627, 271] on span "Select an option" at bounding box center [625, 270] width 10 height 10
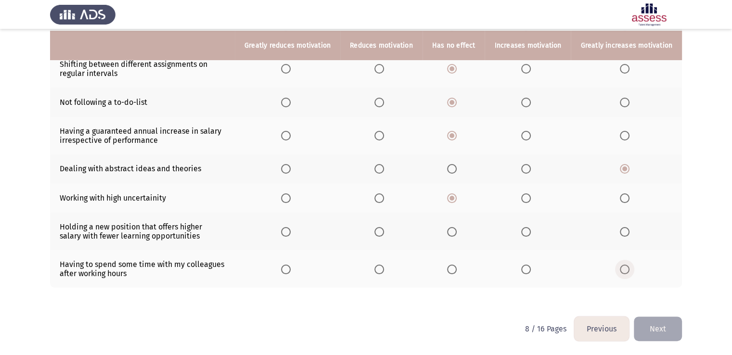
click at [627, 271] on input "Select an option" at bounding box center [625, 270] width 10 height 10
click at [456, 225] on th at bounding box center [453, 232] width 63 height 38
click at [457, 230] on span "Select an option" at bounding box center [452, 232] width 10 height 10
click at [457, 230] on input "Select an option" at bounding box center [452, 232] width 10 height 10
click at [664, 323] on button "Next" at bounding box center [658, 329] width 48 height 25
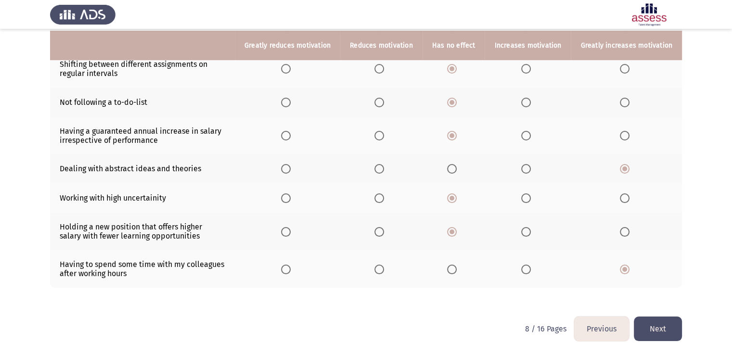
scroll to position [0, 0]
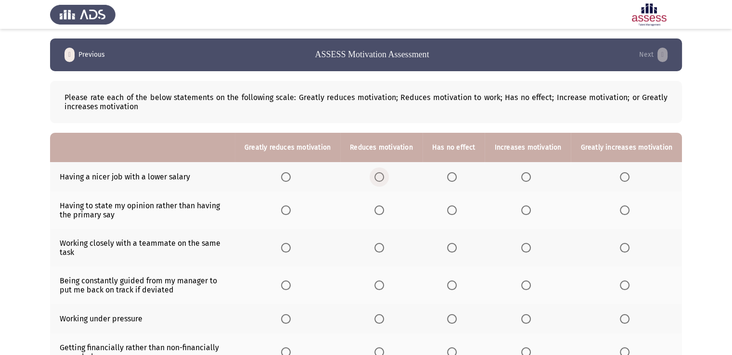
click at [383, 177] on span "Select an option" at bounding box center [379, 177] width 10 height 10
click at [383, 177] on input "Select an option" at bounding box center [379, 177] width 10 height 10
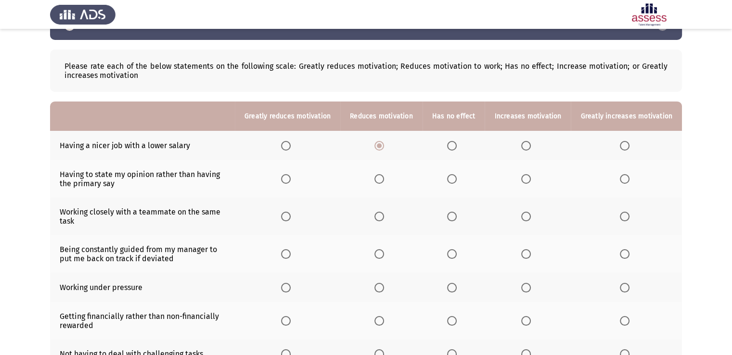
scroll to position [48, 0]
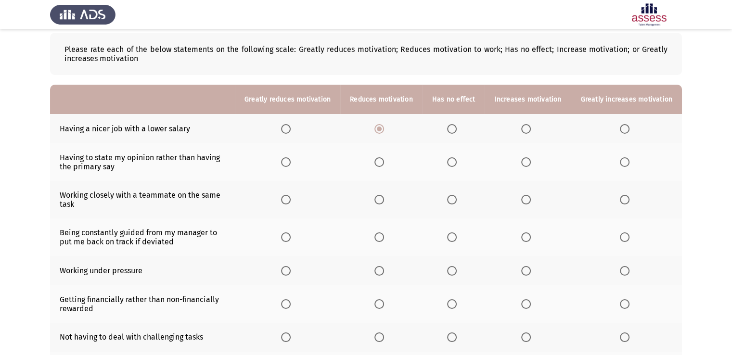
click at [624, 163] on span "Select an option" at bounding box center [625, 162] width 10 height 10
click at [624, 163] on input "Select an option" at bounding box center [625, 162] width 10 height 10
click at [629, 195] on span "Select an option" at bounding box center [625, 200] width 10 height 10
click at [629, 195] on input "Select an option" at bounding box center [625, 200] width 10 height 10
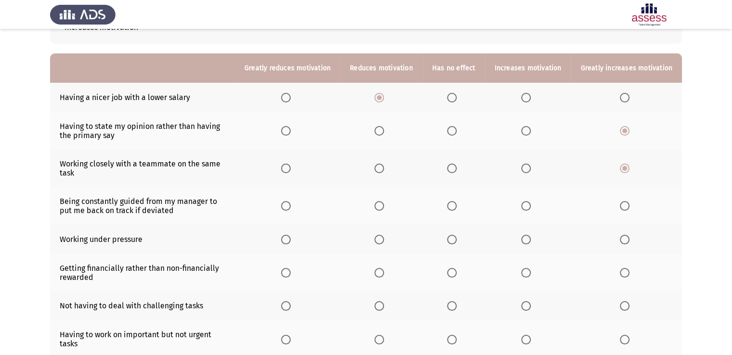
scroll to position [96, 0]
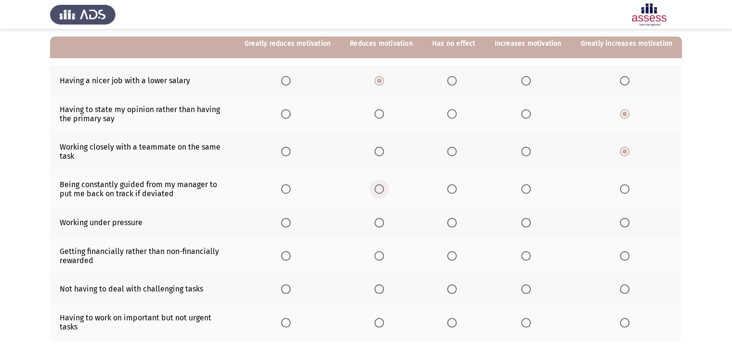
click at [384, 191] on span "Select an option" at bounding box center [379, 189] width 10 height 10
click at [384, 191] on input "Select an option" at bounding box center [379, 189] width 10 height 10
click at [629, 225] on span "Select an option" at bounding box center [625, 223] width 10 height 10
click at [629, 225] on input "Select an option" at bounding box center [625, 223] width 10 height 10
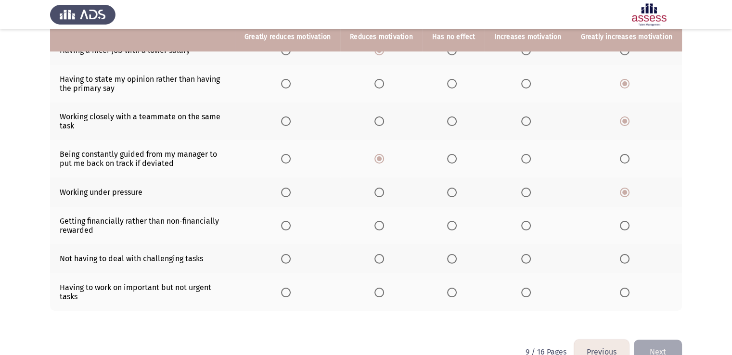
scroll to position [143, 0]
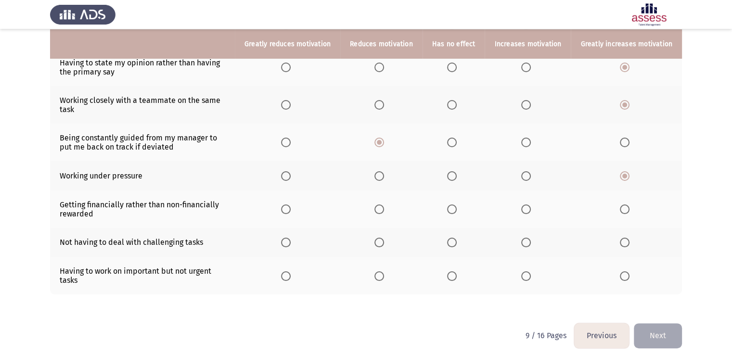
click at [625, 211] on span "Select an option" at bounding box center [625, 209] width 10 height 10
click at [625, 211] on input "Select an option" at bounding box center [625, 209] width 10 height 10
click at [294, 243] on label "Select an option" at bounding box center [287, 243] width 13 height 10
click at [291, 243] on input "Select an option" at bounding box center [286, 243] width 10 height 10
click at [531, 272] on span "Select an option" at bounding box center [526, 276] width 10 height 10
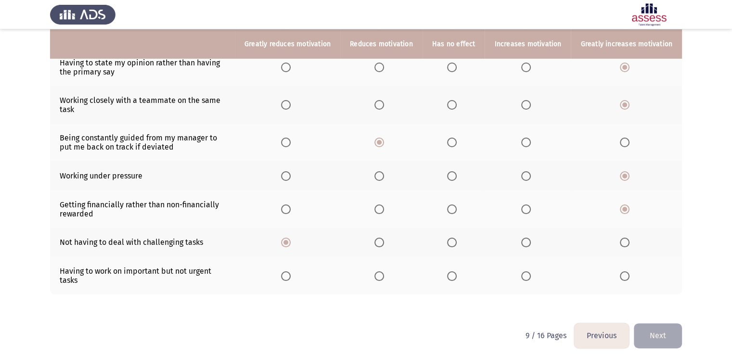
click at [531, 272] on input "Select an option" at bounding box center [526, 276] width 10 height 10
click at [672, 325] on button "Next" at bounding box center [658, 335] width 48 height 25
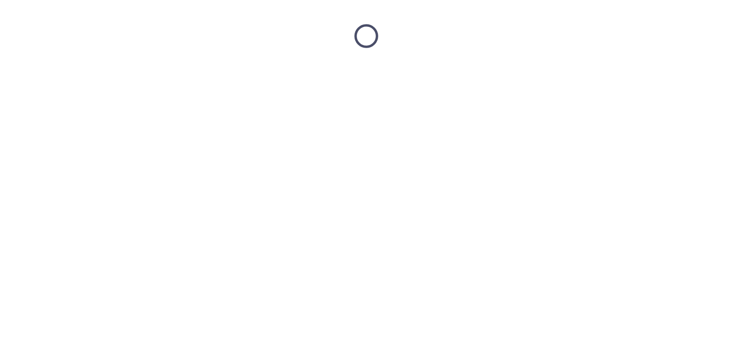
scroll to position [0, 0]
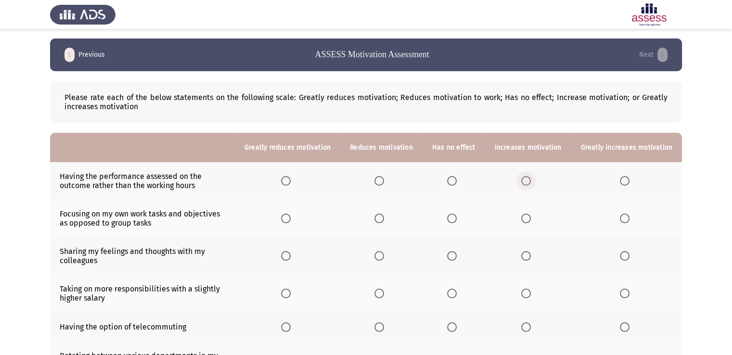
click at [530, 181] on span "Select an option" at bounding box center [526, 181] width 10 height 10
click at [530, 181] on input "Select an option" at bounding box center [526, 181] width 10 height 10
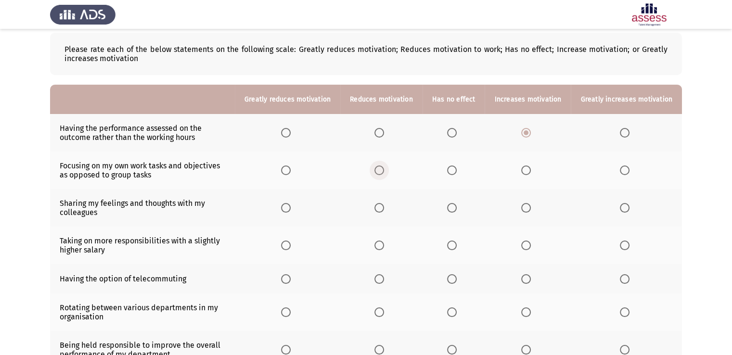
click at [384, 171] on span "Select an option" at bounding box center [379, 171] width 10 height 10
click at [384, 171] on input "Select an option" at bounding box center [379, 171] width 10 height 10
click at [627, 208] on span "Select an option" at bounding box center [625, 208] width 10 height 10
click at [627, 208] on input "Select an option" at bounding box center [625, 208] width 10 height 10
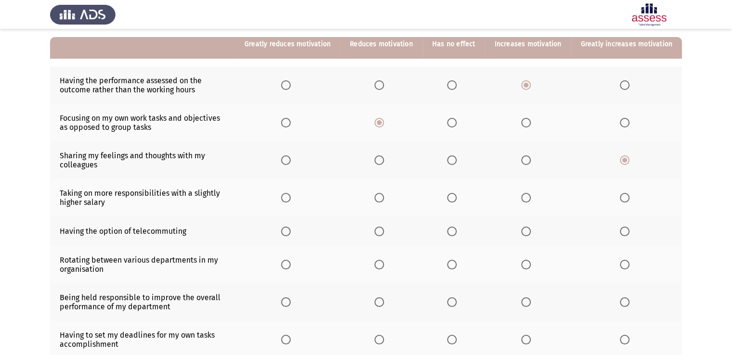
scroll to position [96, 0]
click at [529, 201] on span "Select an option" at bounding box center [526, 197] width 10 height 10
click at [529, 201] on input "Select an option" at bounding box center [526, 197] width 10 height 10
click at [454, 231] on span "Select an option" at bounding box center [452, 231] width 10 height 10
click at [454, 231] on input "Select an option" at bounding box center [452, 231] width 10 height 10
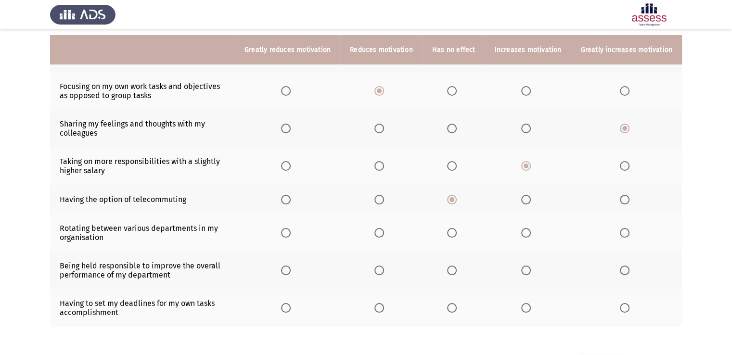
scroll to position [144, 0]
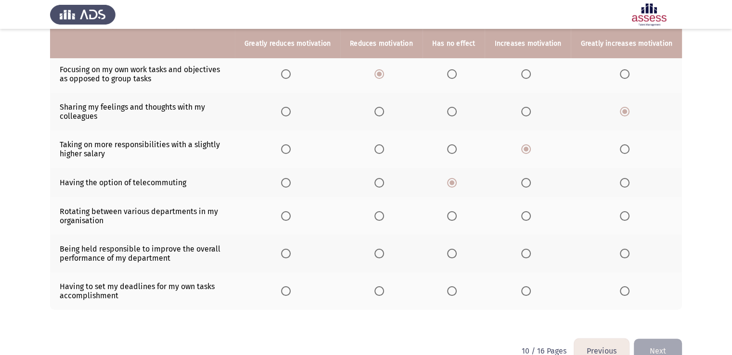
click at [382, 215] on span "Select an option" at bounding box center [379, 216] width 10 height 10
click at [382, 215] on input "Select an option" at bounding box center [379, 216] width 10 height 10
click at [629, 254] on span "Select an option" at bounding box center [625, 254] width 10 height 10
click at [629, 254] on input "Select an option" at bounding box center [625, 254] width 10 height 10
click at [627, 293] on span "Select an option" at bounding box center [625, 291] width 10 height 10
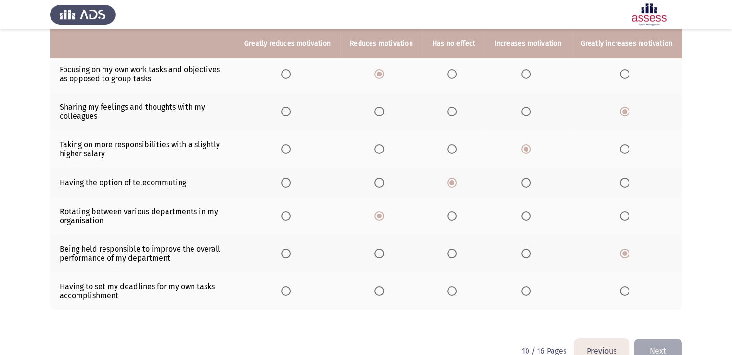
click at [627, 293] on input "Select an option" at bounding box center [625, 291] width 10 height 10
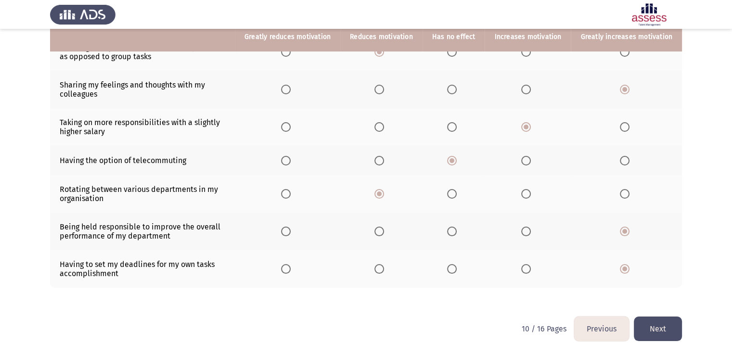
scroll to position [168, 0]
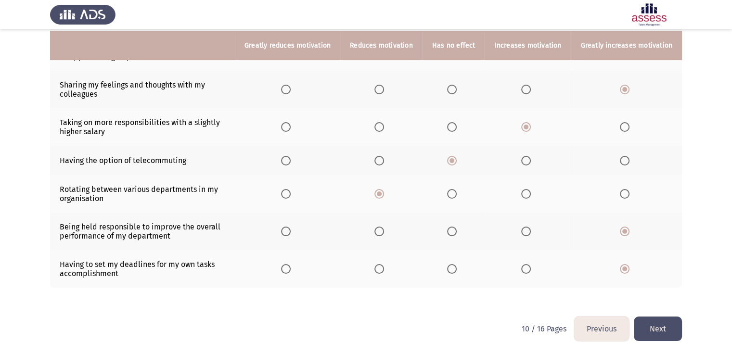
click at [658, 326] on button "Next" at bounding box center [658, 329] width 48 height 25
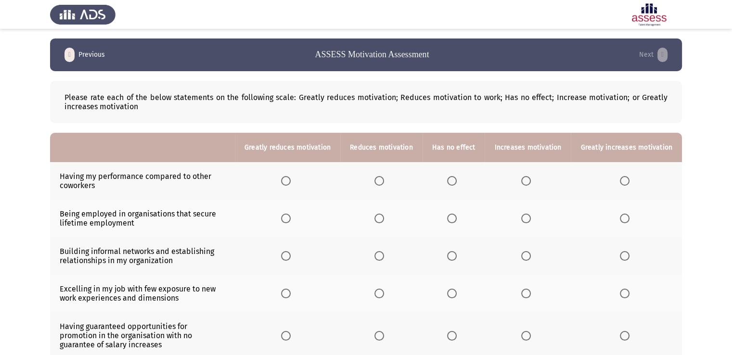
click at [291, 185] on span "Select an option" at bounding box center [286, 181] width 10 height 10
click at [291, 185] on input "Select an option" at bounding box center [286, 181] width 10 height 10
click at [527, 218] on span "Select an option" at bounding box center [526, 219] width 10 height 10
click at [527, 218] on input "Select an option" at bounding box center [526, 219] width 10 height 10
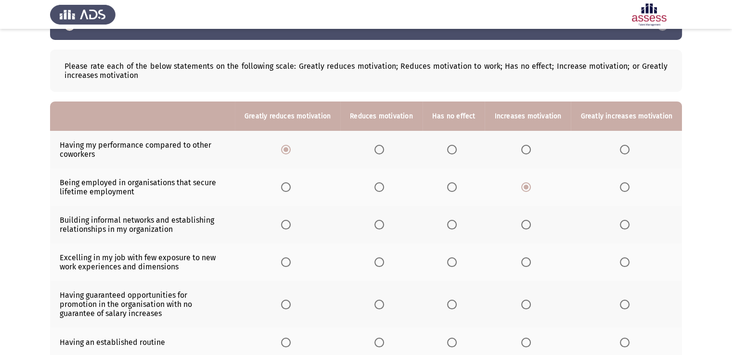
scroll to position [48, 0]
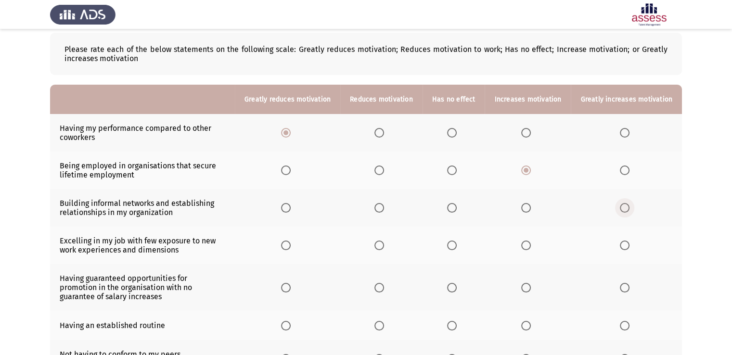
click at [631, 206] on label "Select an option" at bounding box center [626, 208] width 13 height 10
click at [629, 206] on input "Select an option" at bounding box center [625, 208] width 10 height 10
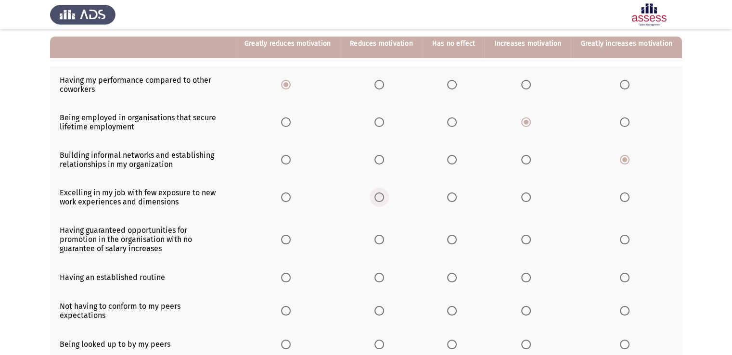
click at [384, 199] on span "Select an option" at bounding box center [379, 197] width 10 height 10
click at [384, 199] on input "Select an option" at bounding box center [379, 197] width 10 height 10
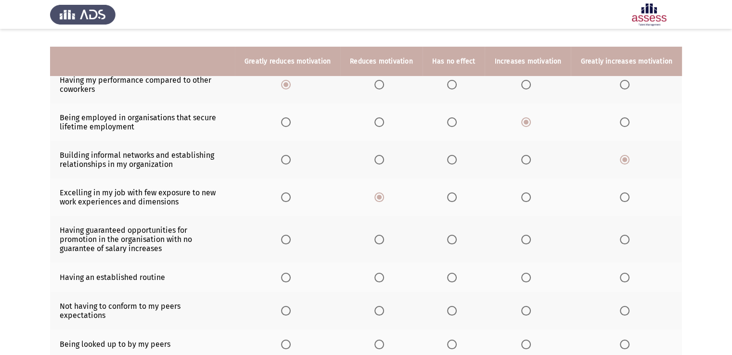
scroll to position [144, 0]
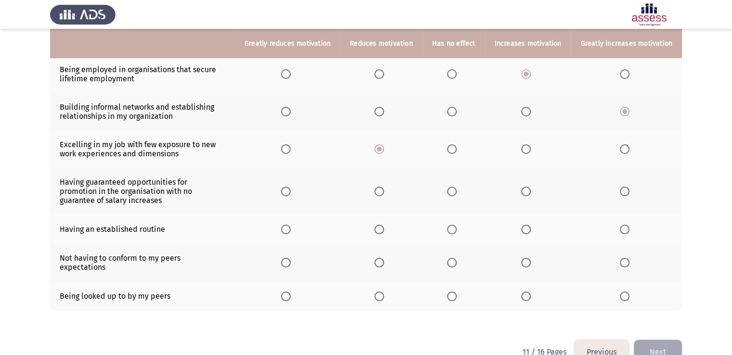
click at [383, 189] on span "Select an option" at bounding box center [379, 192] width 10 height 10
click at [383, 189] on input "Select an option" at bounding box center [379, 192] width 10 height 10
click at [384, 230] on span "Select an option" at bounding box center [379, 230] width 10 height 10
click at [384, 230] on input "Select an option" at bounding box center [379, 230] width 10 height 10
drag, startPoint x: 384, startPoint y: 261, endPoint x: 322, endPoint y: 267, distance: 62.9
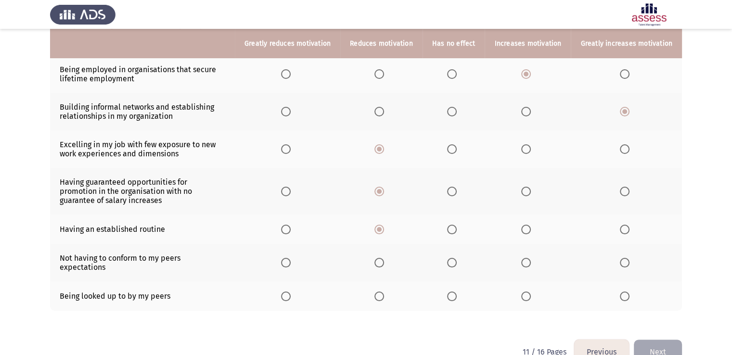
click at [316, 268] on tr "Not having to conform to my peers expectations" at bounding box center [366, 263] width 632 height 38
click at [383, 261] on span "Select an option" at bounding box center [379, 263] width 10 height 10
click at [383, 261] on input "Select an option" at bounding box center [379, 263] width 10 height 10
click at [528, 292] on span "Select an option" at bounding box center [526, 297] width 10 height 10
click at [528, 292] on input "Select an option" at bounding box center [526, 297] width 10 height 10
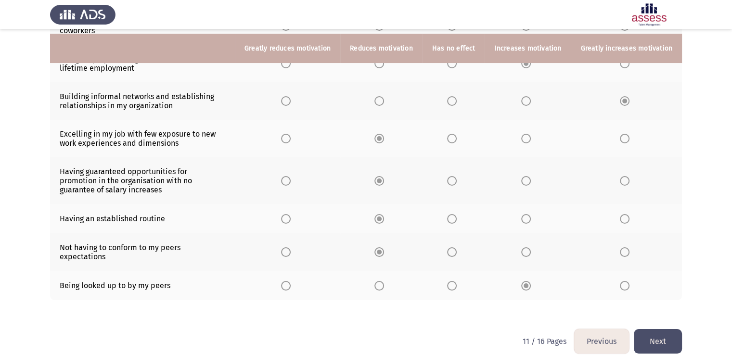
scroll to position [160, 0]
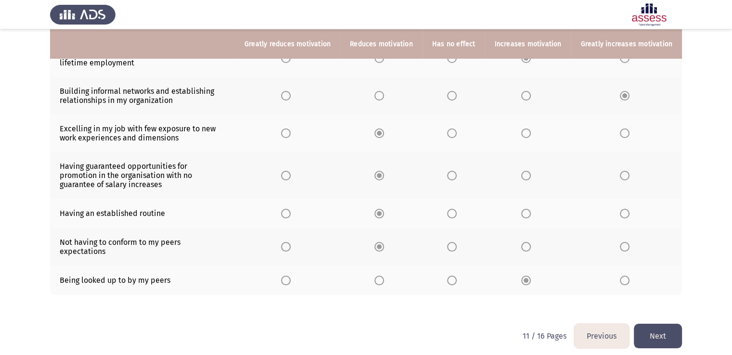
click at [672, 324] on button "Next" at bounding box center [658, 336] width 48 height 25
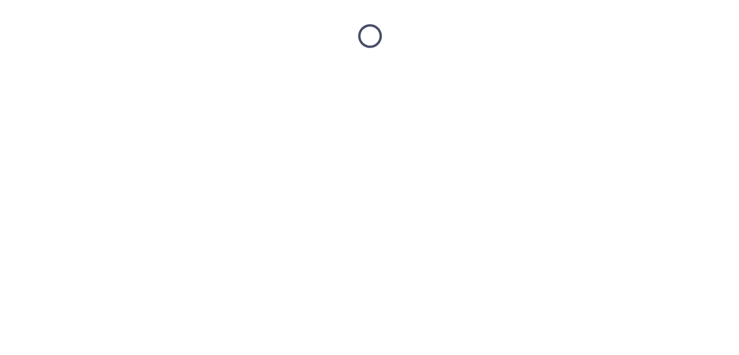
scroll to position [0, 0]
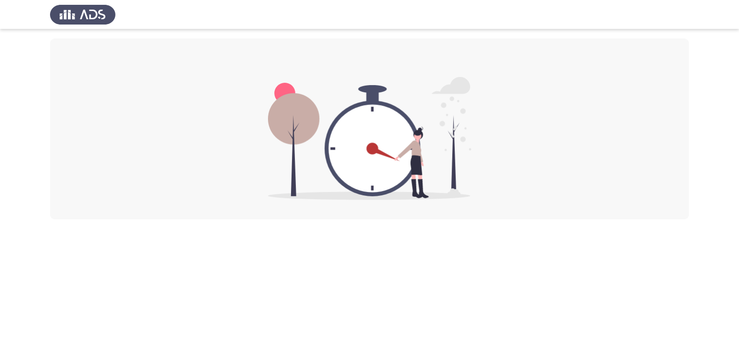
click at [70, 12] on img at bounding box center [82, 14] width 65 height 27
click at [80, 24] on img at bounding box center [82, 14] width 65 height 27
click at [76, 17] on img at bounding box center [82, 14] width 65 height 27
